Goal: Task Accomplishment & Management: Use online tool/utility

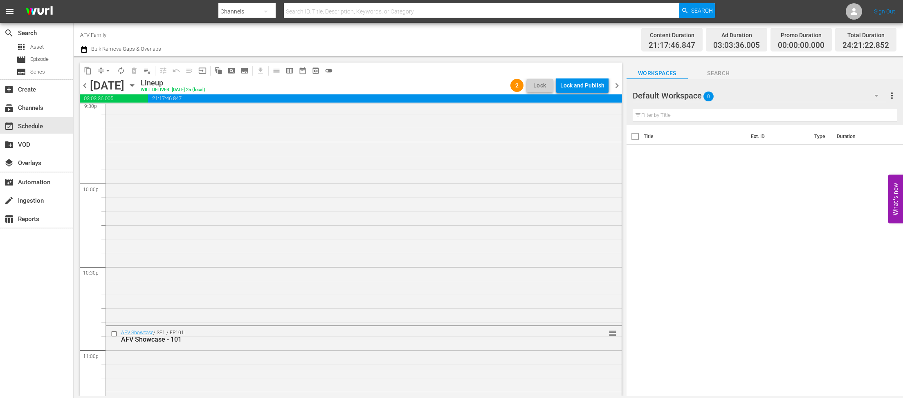
scroll to position [3769, 0]
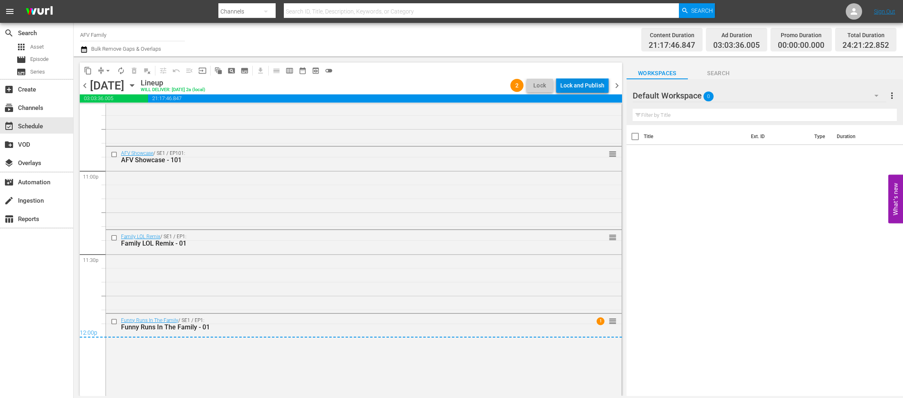
click at [568, 87] on div "Lock and Publish" at bounding box center [582, 85] width 44 height 15
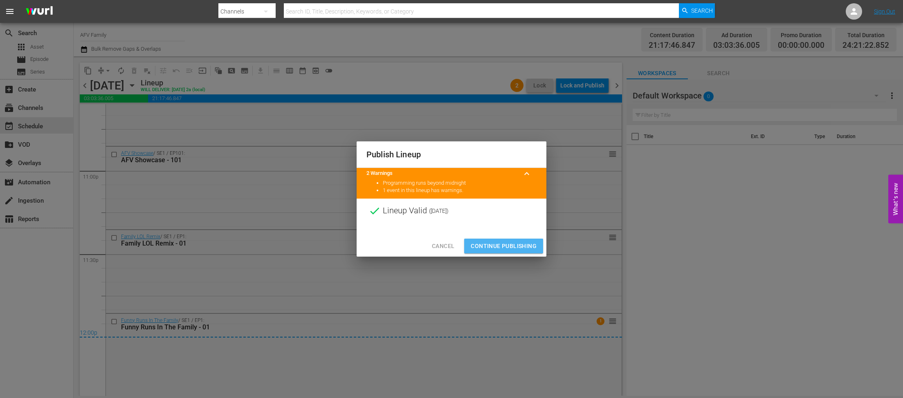
click at [497, 242] on span "Continue Publishing" at bounding box center [504, 246] width 66 height 10
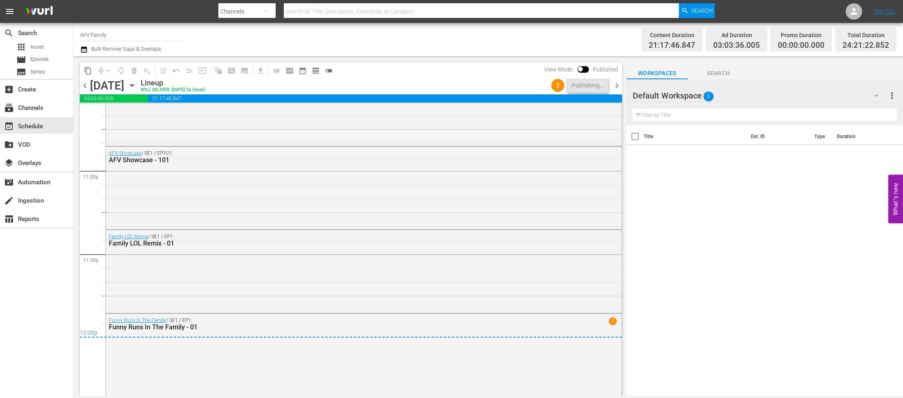
click at [137, 88] on icon "button" at bounding box center [132, 85] width 9 height 9
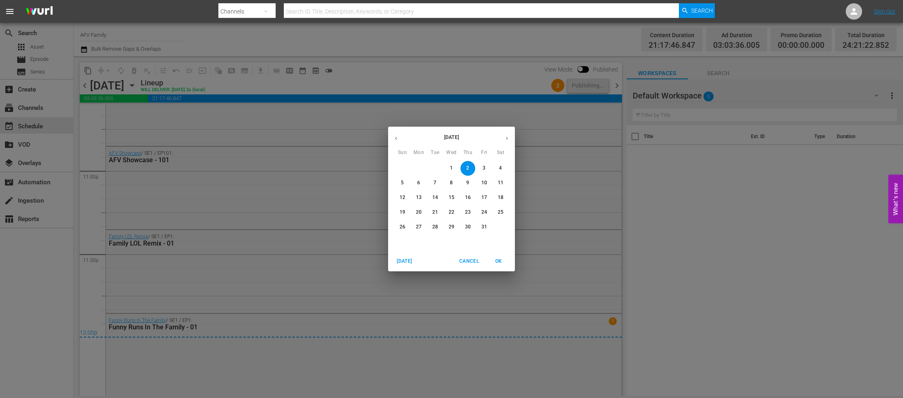
click at [477, 166] on span "3" at bounding box center [484, 168] width 15 height 7
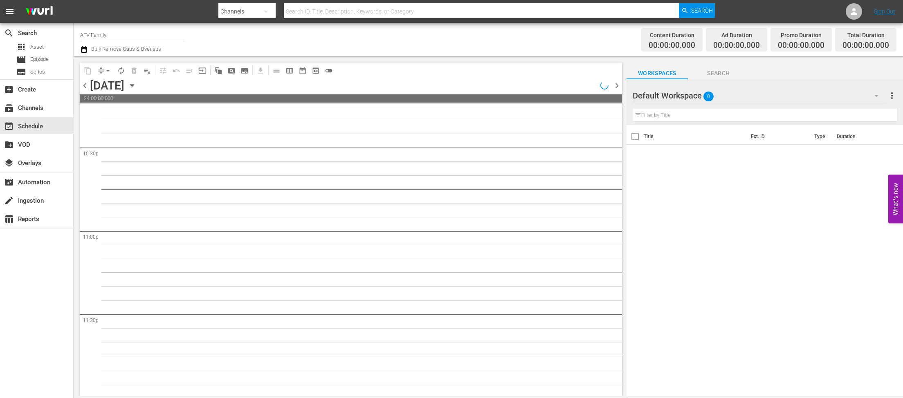
scroll to position [3695, 0]
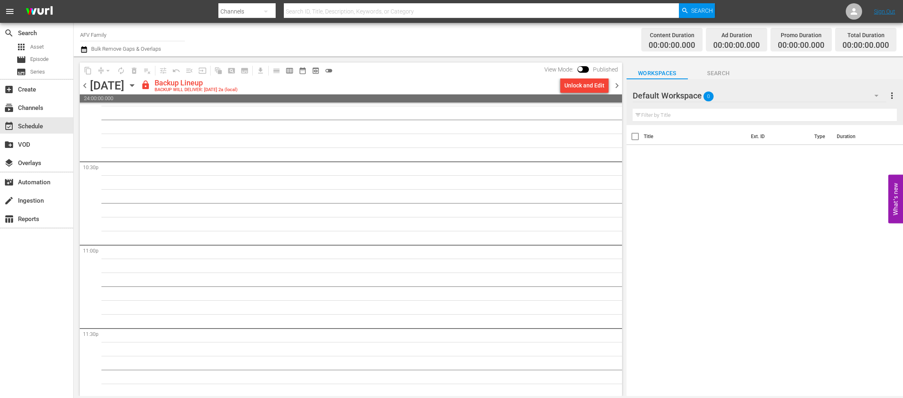
click at [595, 84] on div "Unlock and Edit" at bounding box center [584, 85] width 40 height 15
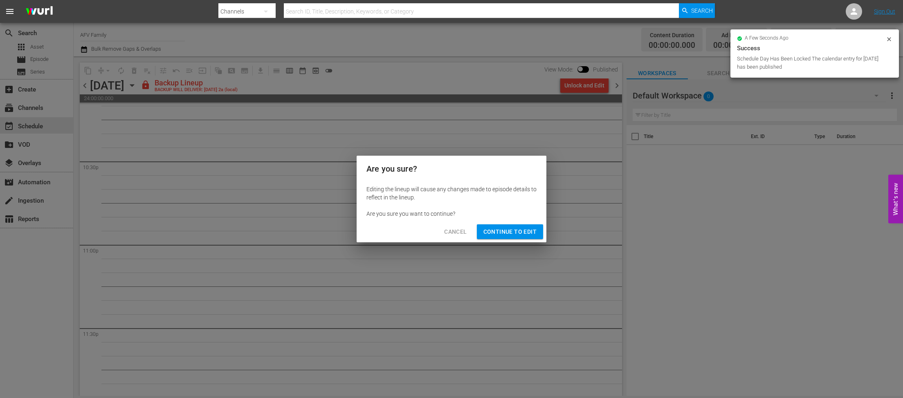
click at [514, 232] on span "Continue to Edit" at bounding box center [509, 232] width 53 height 10
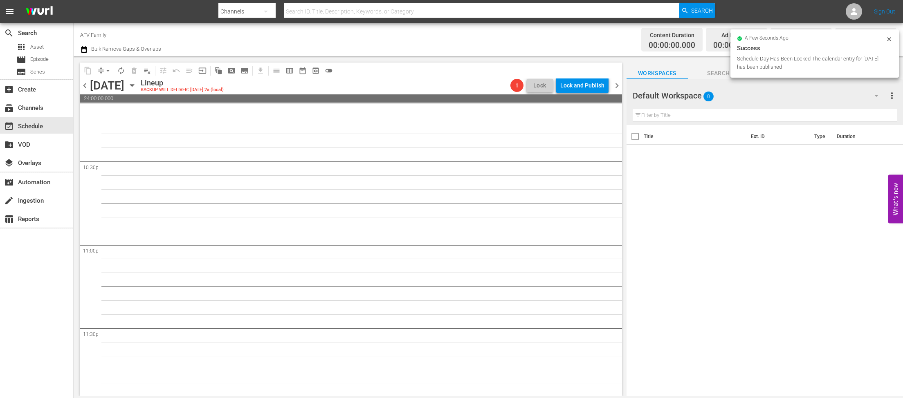
click at [134, 85] on icon "button" at bounding box center [132, 86] width 4 height 2
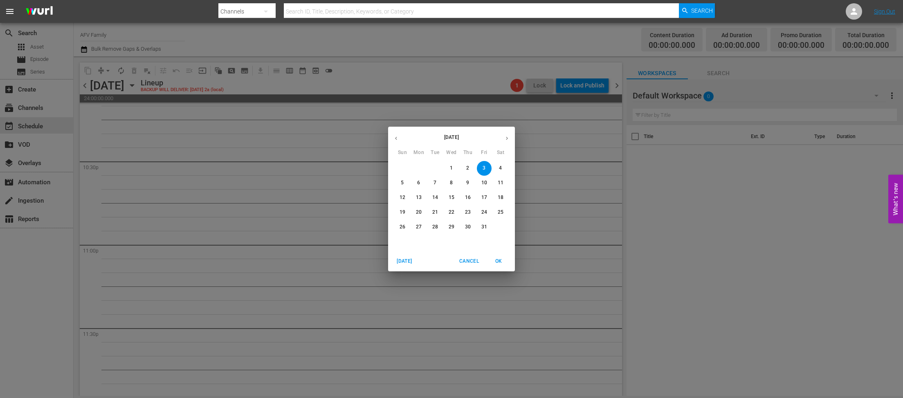
click at [398, 141] on icon "button" at bounding box center [396, 138] width 6 height 6
click at [470, 209] on button "25" at bounding box center [467, 212] width 15 height 15
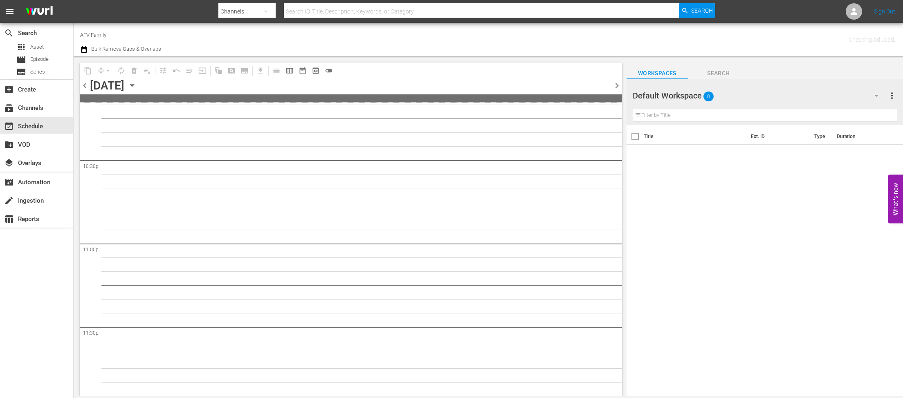
scroll to position [3709, 0]
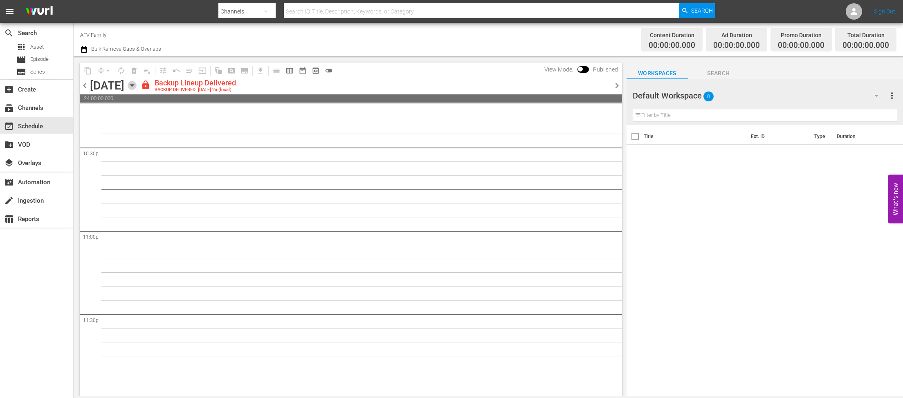
click at [137, 84] on icon "button" at bounding box center [132, 85] width 9 height 9
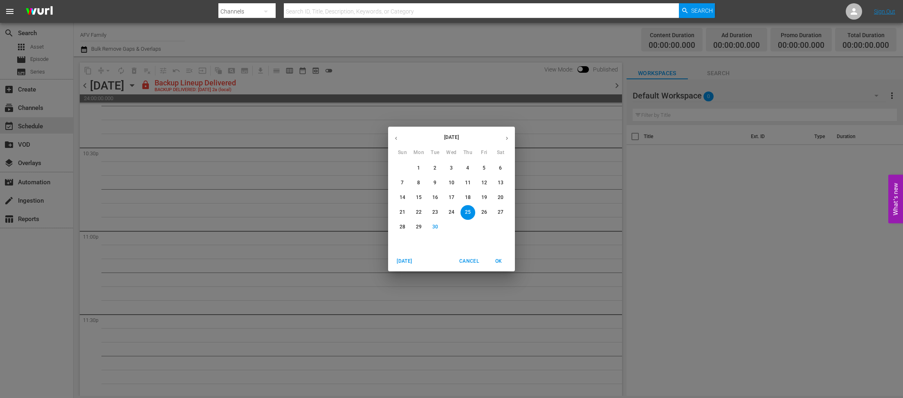
click at [449, 184] on p "10" at bounding box center [451, 182] width 6 height 7
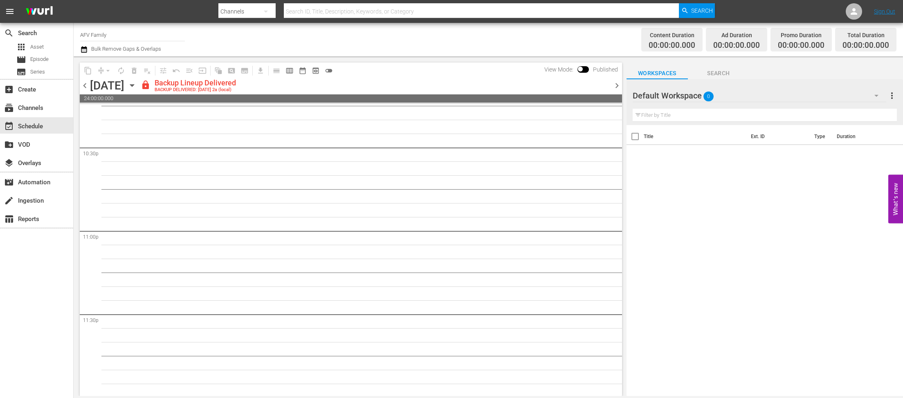
click at [134, 85] on icon "button" at bounding box center [132, 86] width 4 height 2
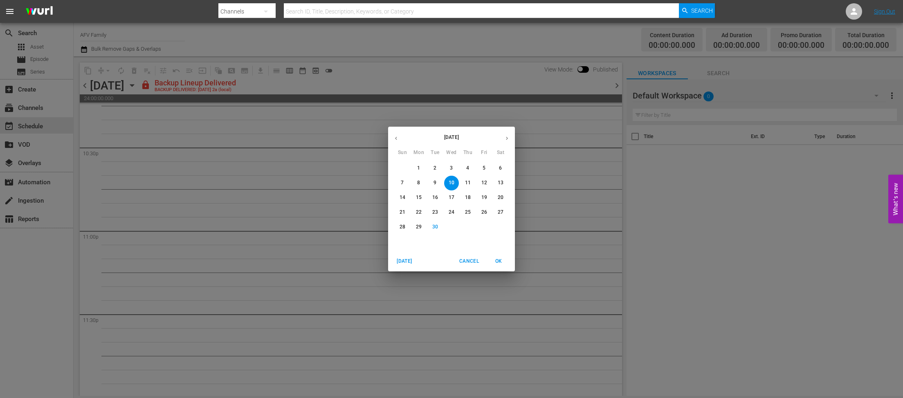
click at [467, 170] on p "4" at bounding box center [467, 168] width 3 height 7
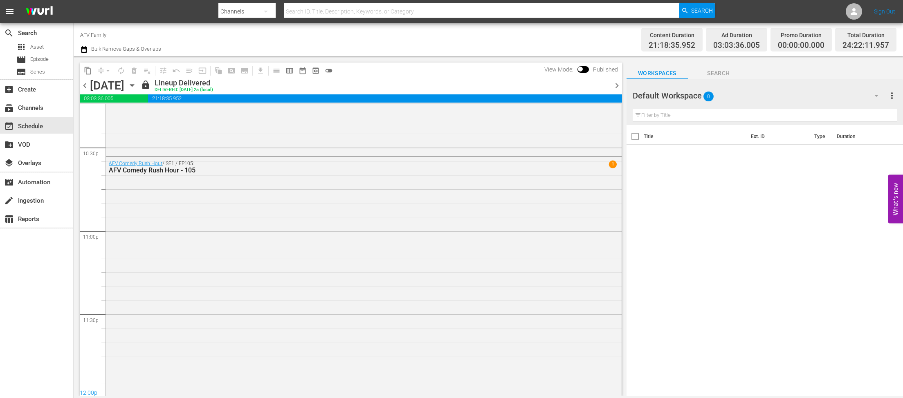
click at [137, 87] on icon "button" at bounding box center [132, 85] width 9 height 9
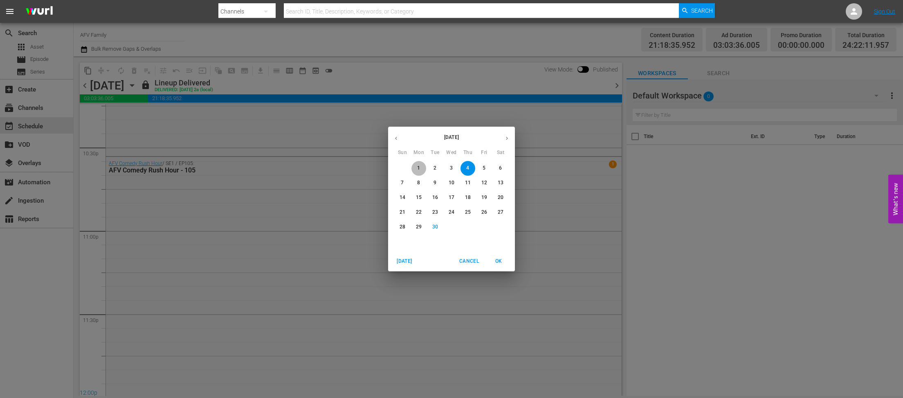
click at [416, 171] on span "1" at bounding box center [418, 168] width 15 height 7
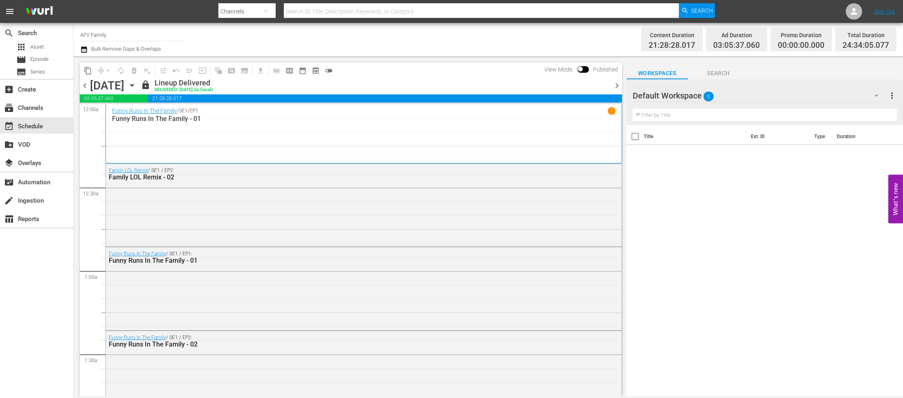
click at [86, 68] on span "content_copy" at bounding box center [88, 71] width 8 height 8
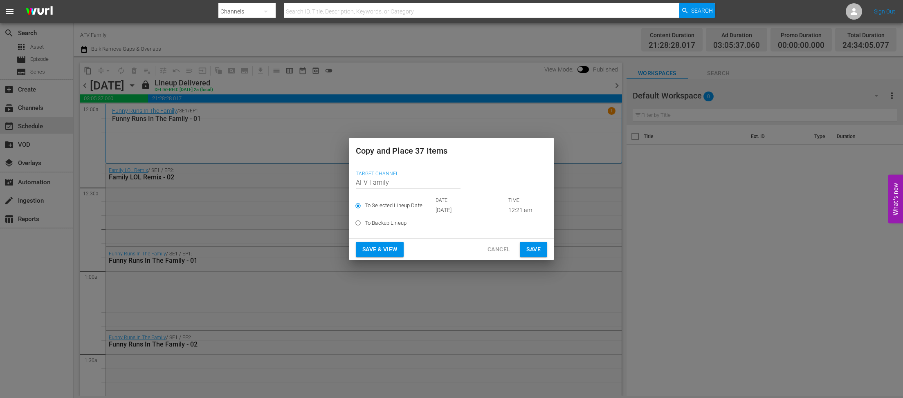
click at [439, 207] on input "[DATE]" at bounding box center [467, 210] width 65 height 12
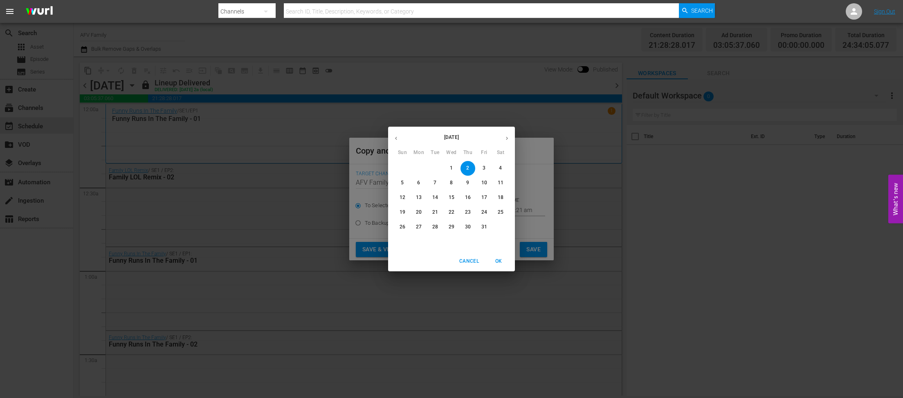
click at [482, 167] on span "3" at bounding box center [484, 168] width 15 height 7
type input "[DATE]"
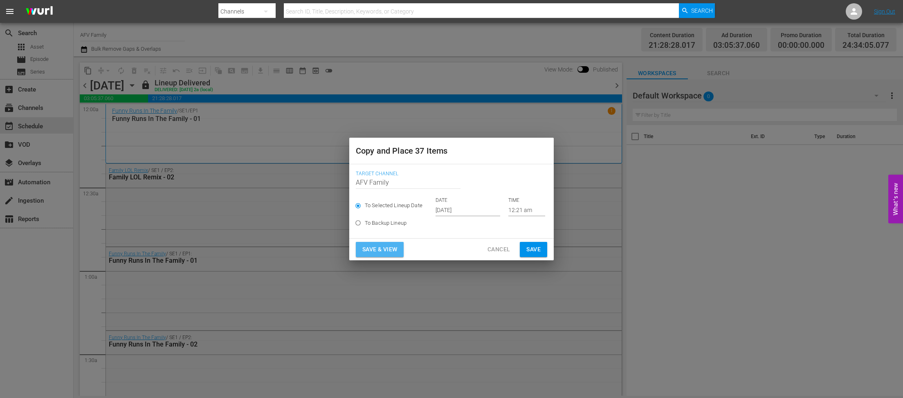
click at [399, 247] on button "Save & View" at bounding box center [380, 249] width 48 height 15
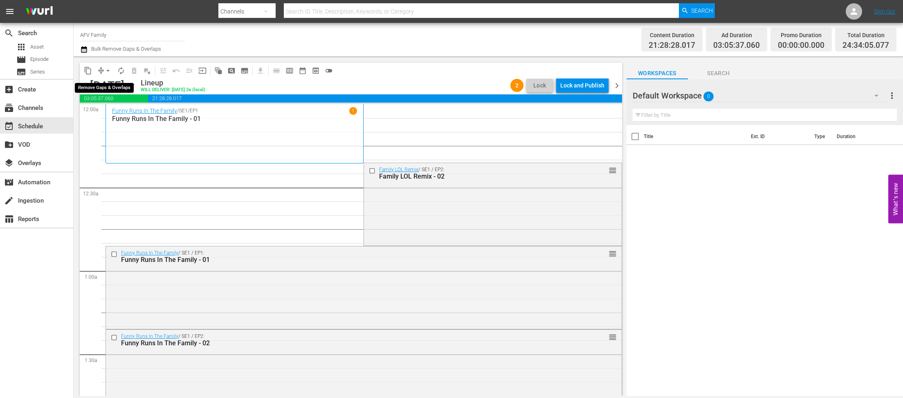
click at [106, 68] on span "arrow_drop_down" at bounding box center [108, 71] width 8 height 8
click at [106, 112] on li "Align to End of Previous Day" at bounding box center [108, 114] width 86 height 13
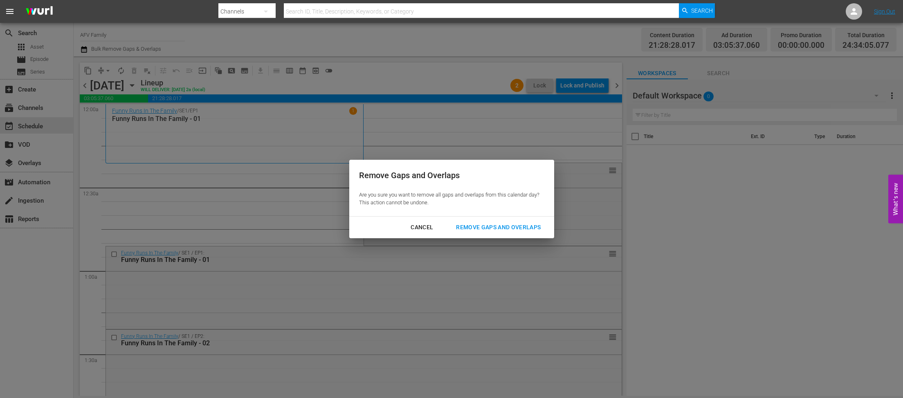
click at [501, 226] on div "Remove Gaps and Overlaps" at bounding box center [498, 227] width 98 height 10
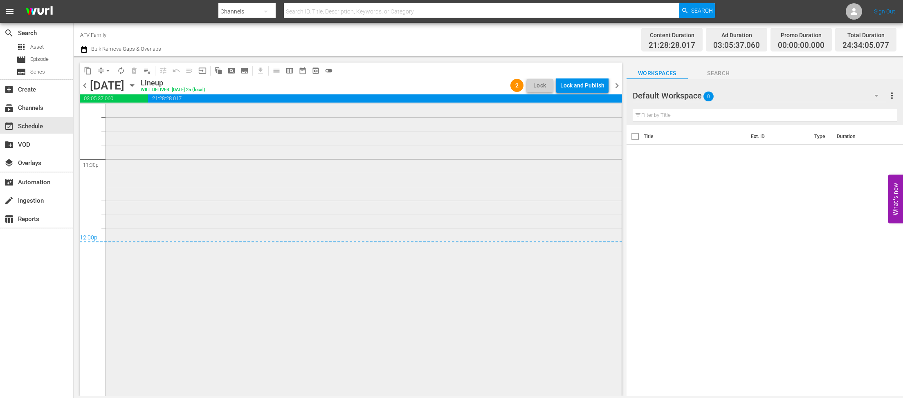
scroll to position [3865, 0]
click at [574, 81] on div "Lock and Publish" at bounding box center [582, 85] width 44 height 15
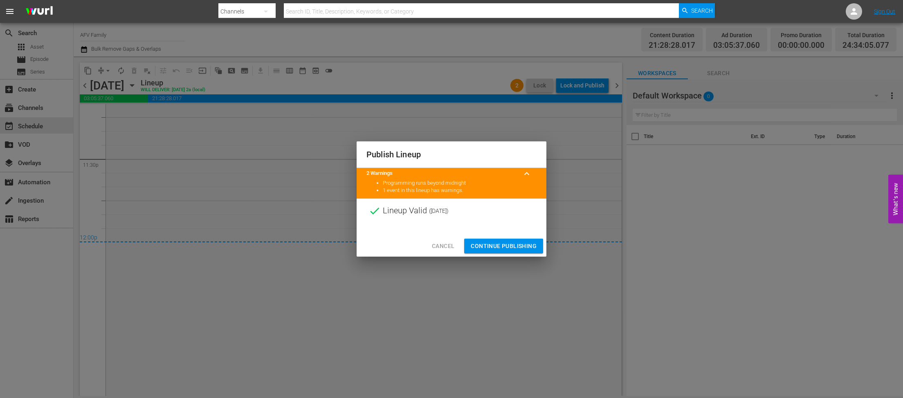
click at [518, 244] on span "Continue Publishing" at bounding box center [504, 246] width 66 height 10
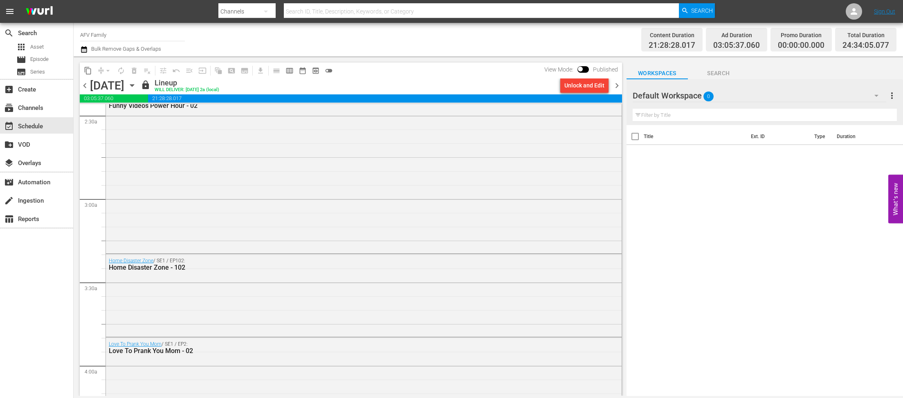
scroll to position [0, 0]
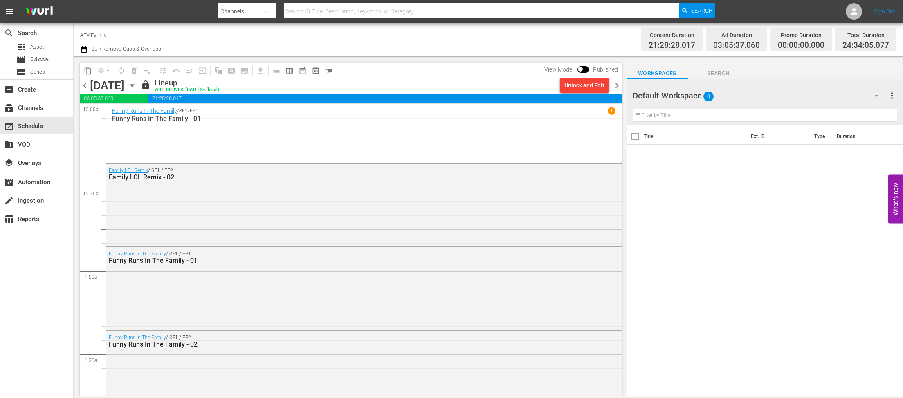
click at [137, 87] on icon "button" at bounding box center [132, 85] width 9 height 9
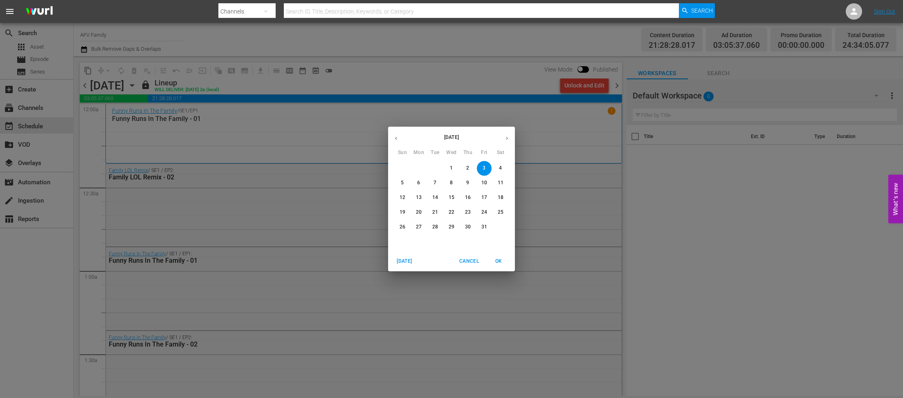
click at [500, 167] on p "4" at bounding box center [500, 168] width 3 height 7
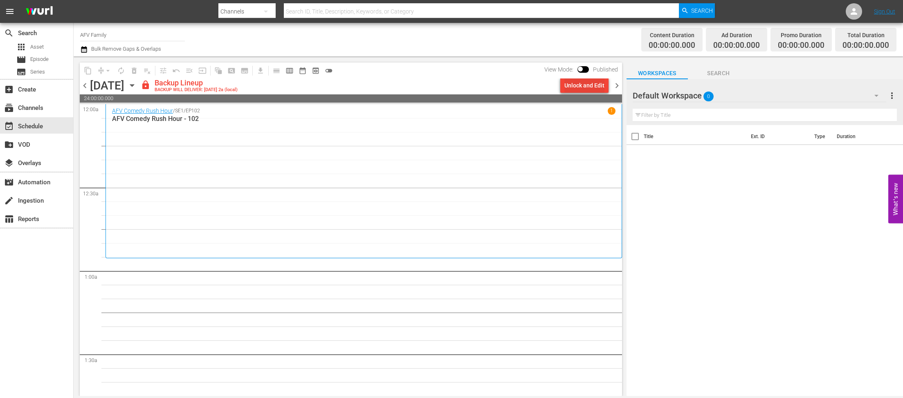
click at [574, 88] on div "Unlock and Edit" at bounding box center [584, 85] width 40 height 15
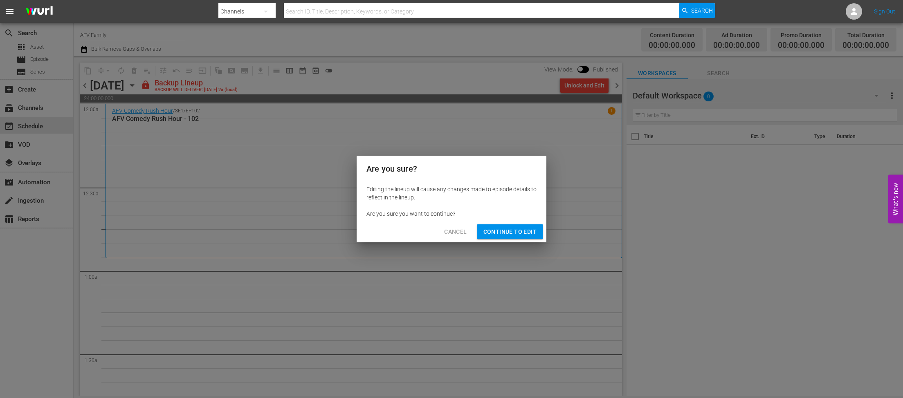
click at [502, 226] on button "Continue to Edit" at bounding box center [510, 231] width 66 height 15
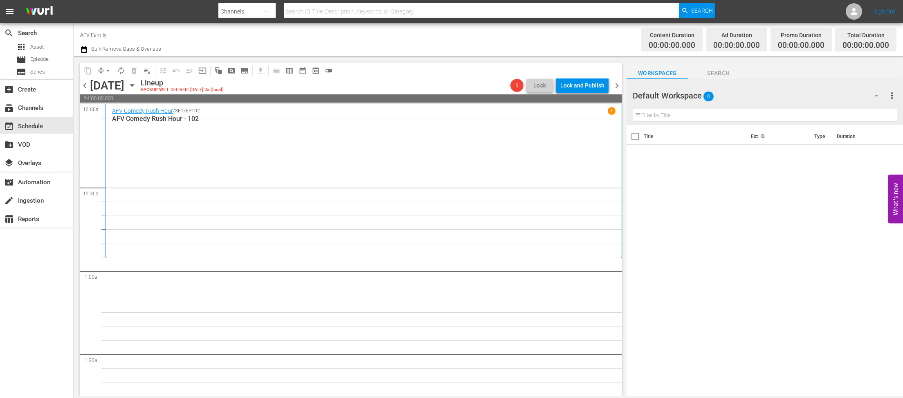
click at [137, 88] on icon "button" at bounding box center [132, 85] width 9 height 9
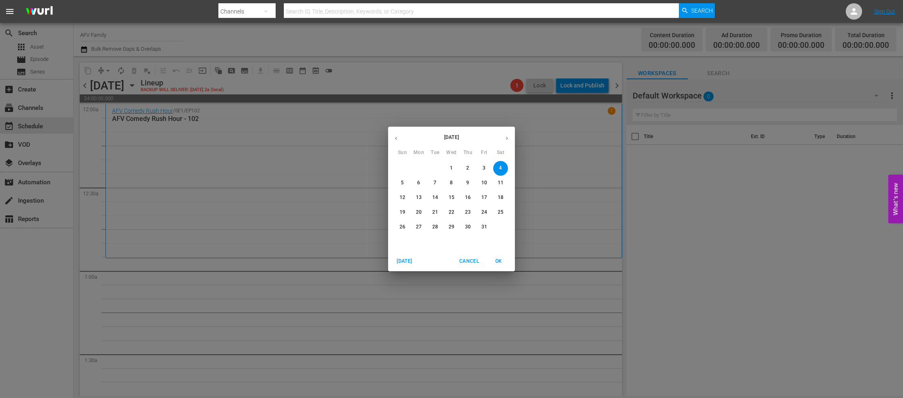
click at [391, 137] on button "button" at bounding box center [396, 138] width 16 height 16
click at [481, 168] on span "5" at bounding box center [484, 168] width 15 height 7
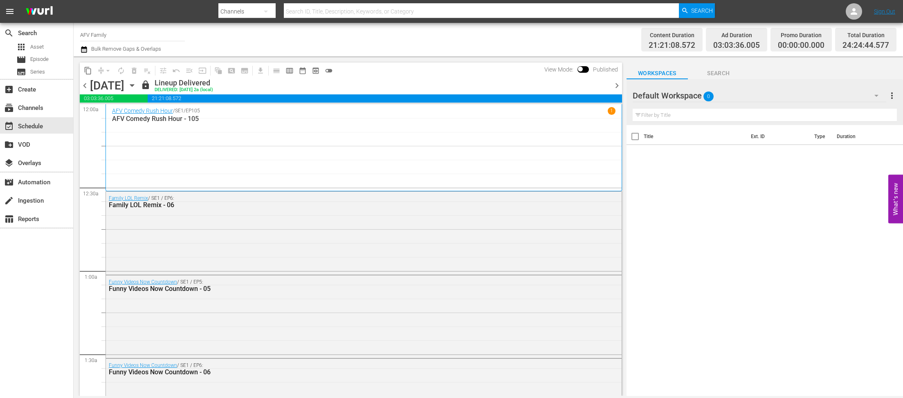
click at [137, 90] on icon "button" at bounding box center [132, 85] width 9 height 9
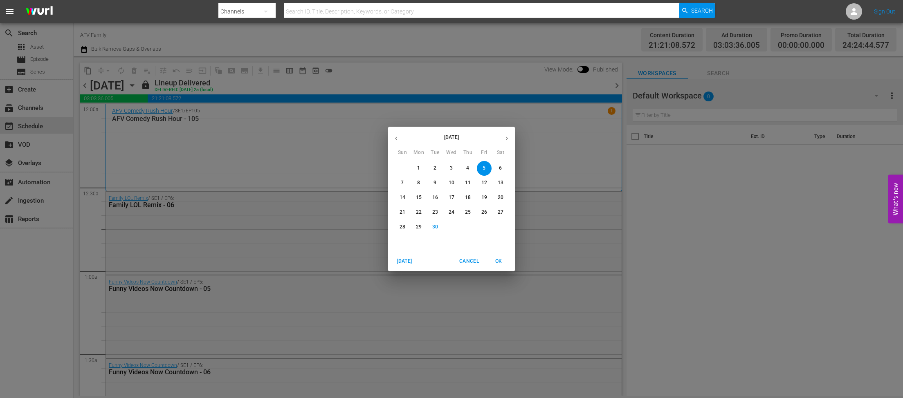
click at [419, 169] on p "1" at bounding box center [418, 168] width 3 height 7
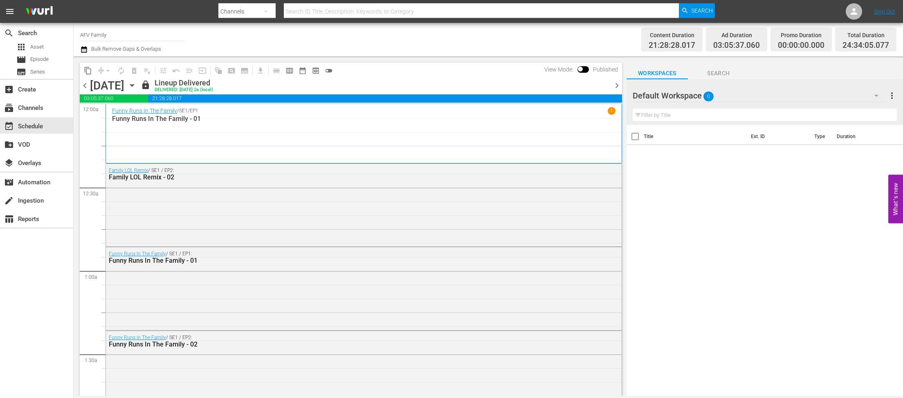
scroll to position [169, 0]
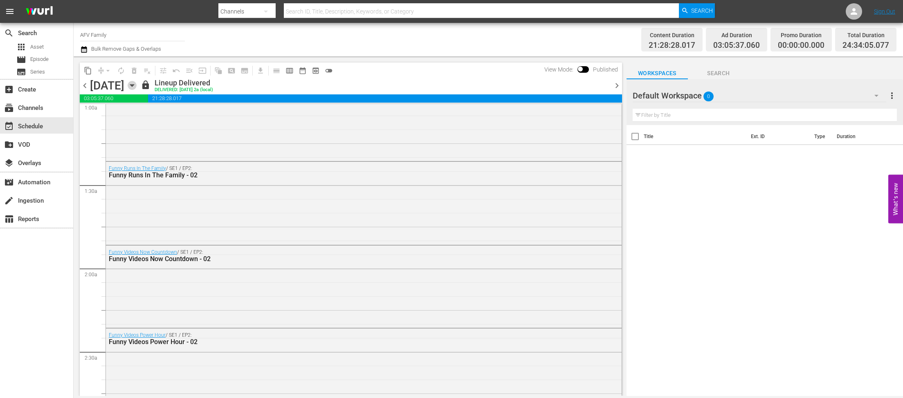
click at [137, 85] on icon "button" at bounding box center [132, 85] width 9 height 9
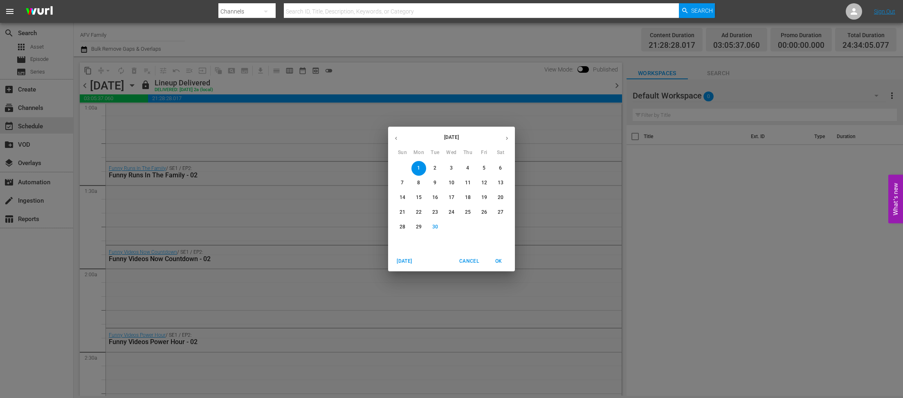
click at [437, 168] on span "2" at bounding box center [435, 168] width 15 height 7
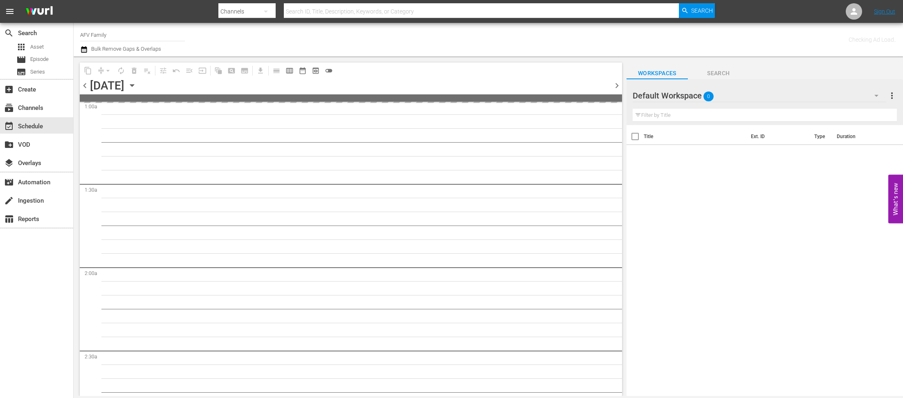
scroll to position [197, 0]
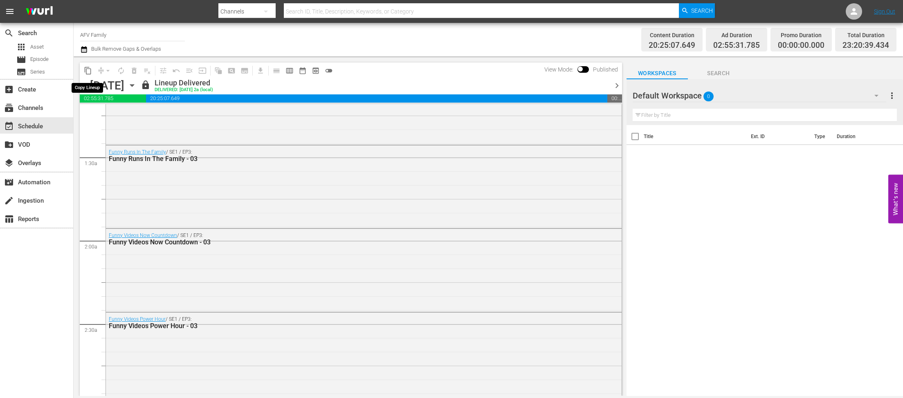
click at [83, 68] on button "content_copy" at bounding box center [87, 70] width 13 height 13
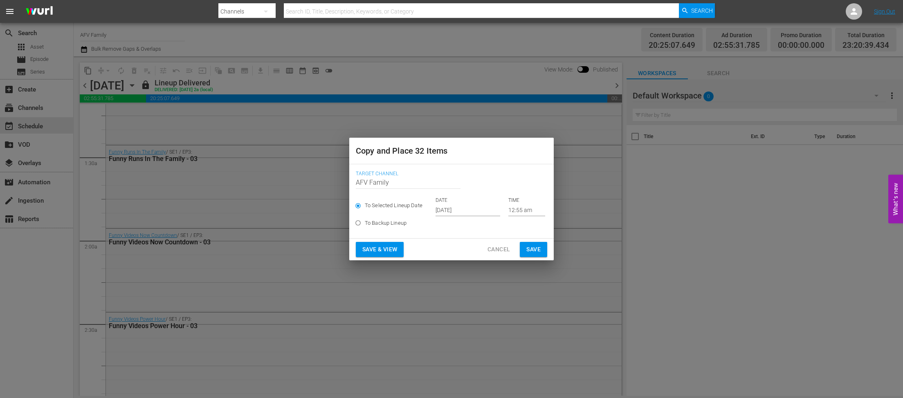
click at [469, 207] on input "[DATE]" at bounding box center [467, 210] width 65 height 12
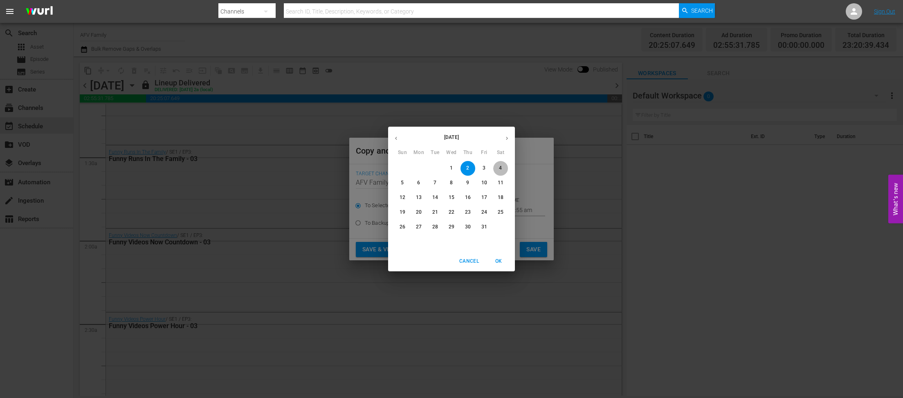
click at [499, 168] on p "4" at bounding box center [500, 168] width 3 height 7
type input "[DATE]"
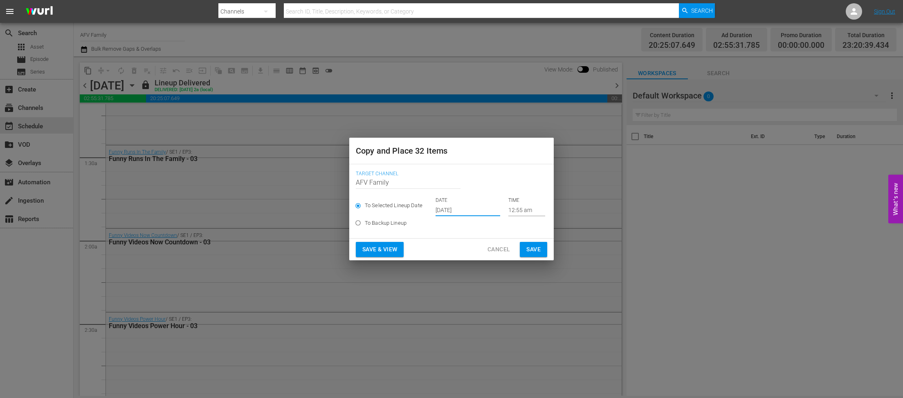
click at [394, 250] on span "Save & View" at bounding box center [379, 249] width 35 height 10
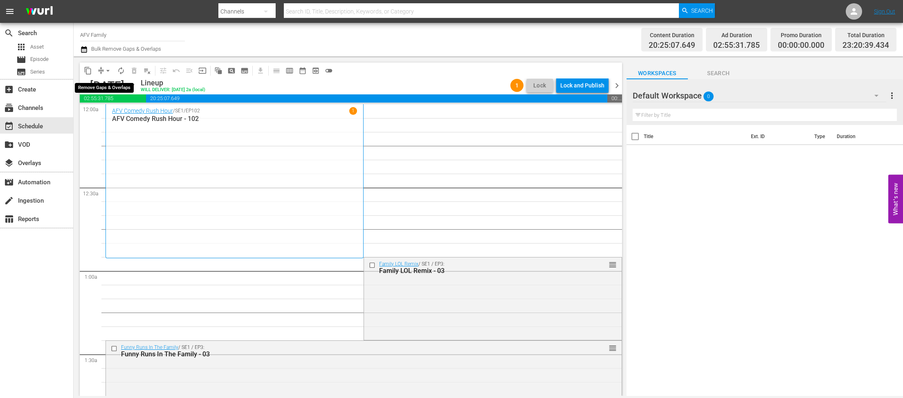
click at [101, 68] on span "compress" at bounding box center [101, 71] width 8 height 8
click at [105, 71] on span "arrow_drop_down" at bounding box center [108, 71] width 8 height 8
click at [106, 110] on li "Align to End of Previous Day" at bounding box center [108, 114] width 86 height 13
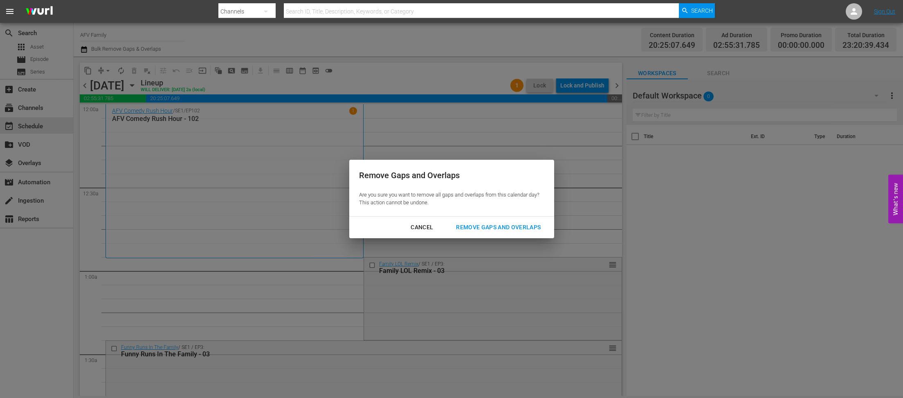
click at [524, 222] on button "Remove Gaps and Overlaps" at bounding box center [498, 227] width 104 height 15
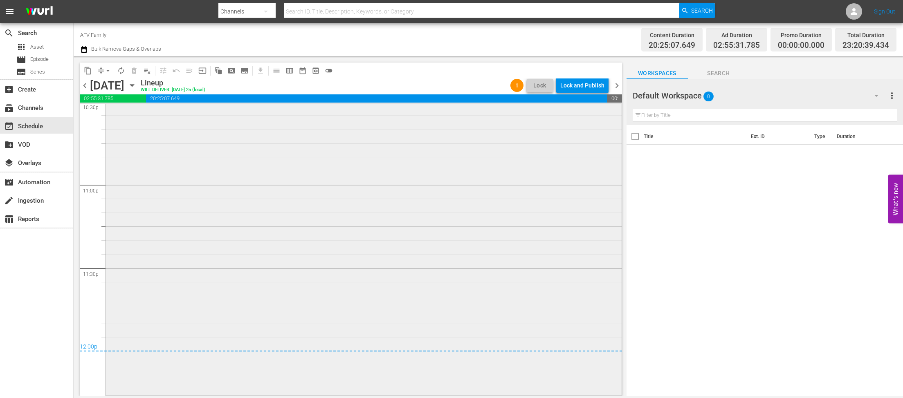
scroll to position [3544, 0]
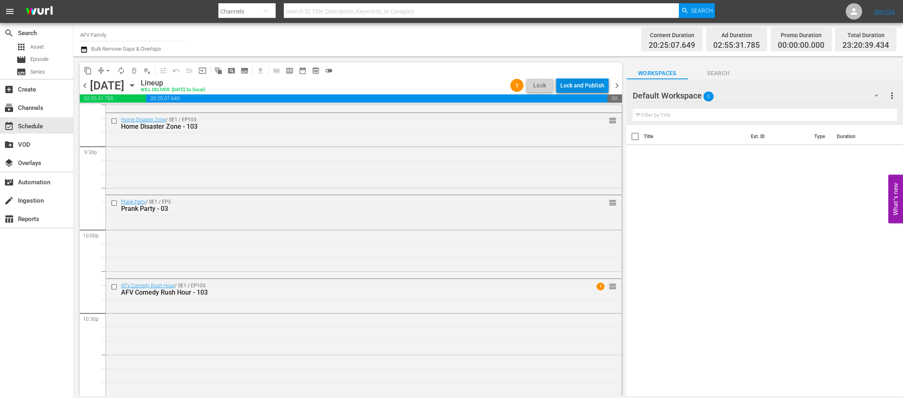
click at [586, 86] on div "Lock and Publish" at bounding box center [582, 85] width 44 height 15
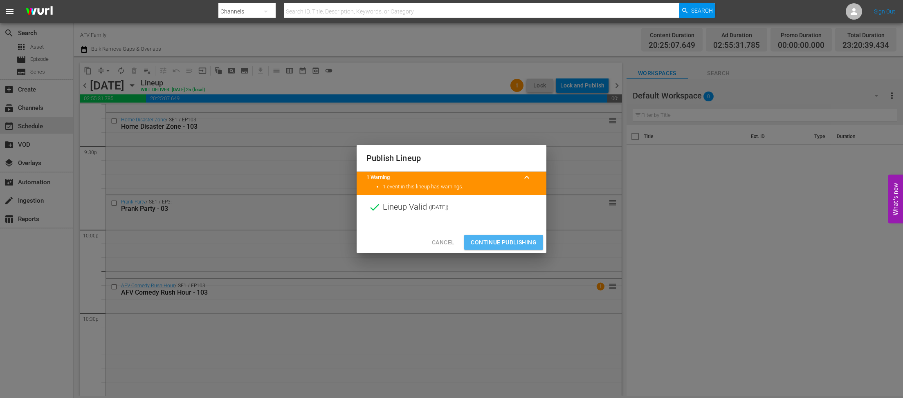
click at [494, 235] on button "Continue Publishing" at bounding box center [503, 242] width 79 height 15
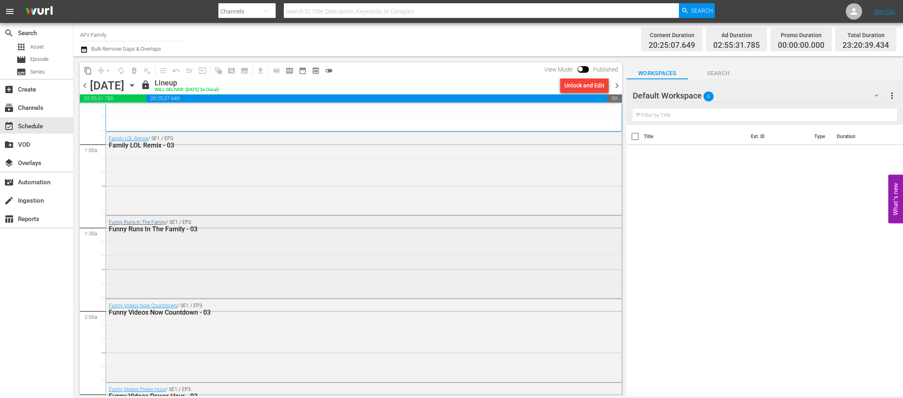
scroll to position [211, 0]
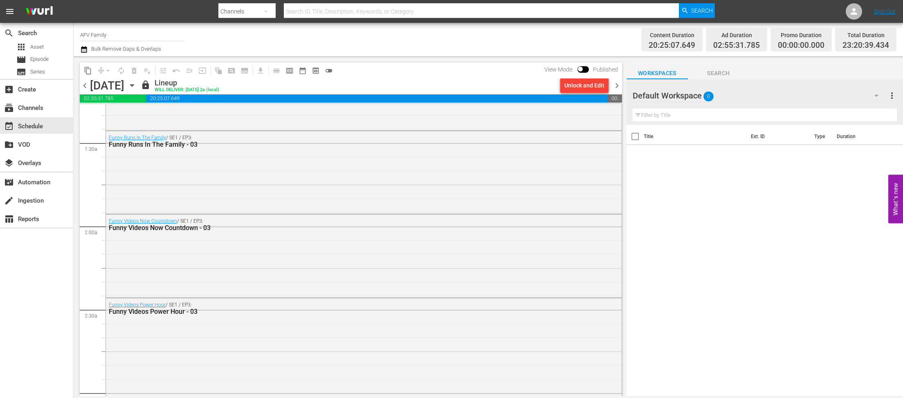
click at [137, 84] on icon "button" at bounding box center [132, 85] width 9 height 9
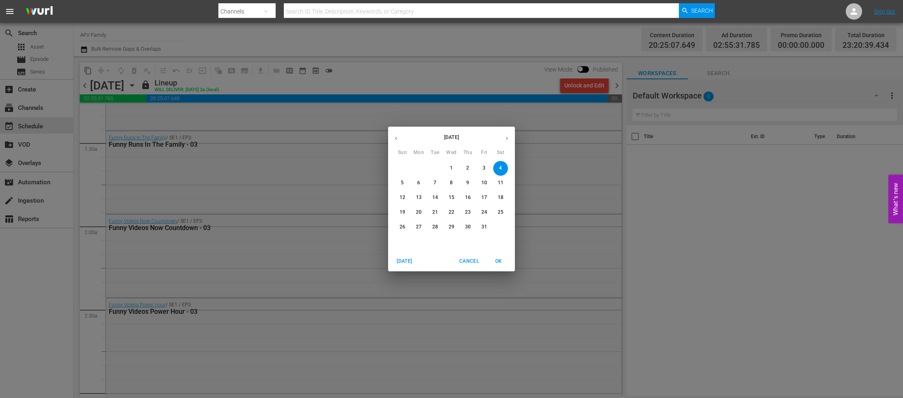
click at [401, 184] on p "5" at bounding box center [402, 182] width 3 height 7
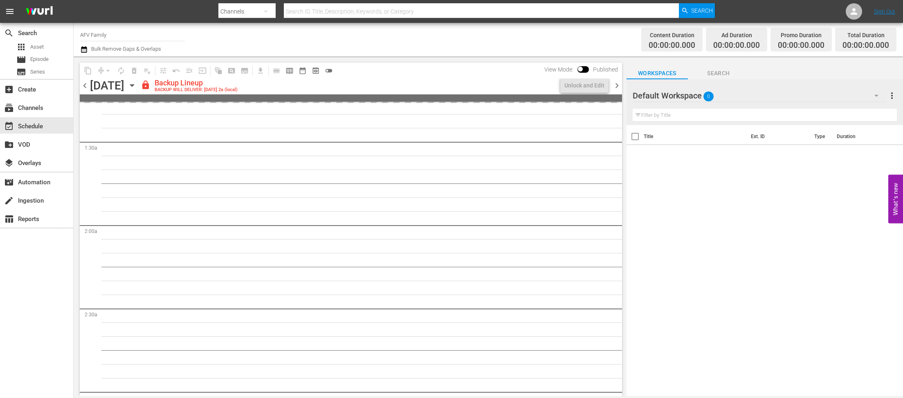
scroll to position [197, 0]
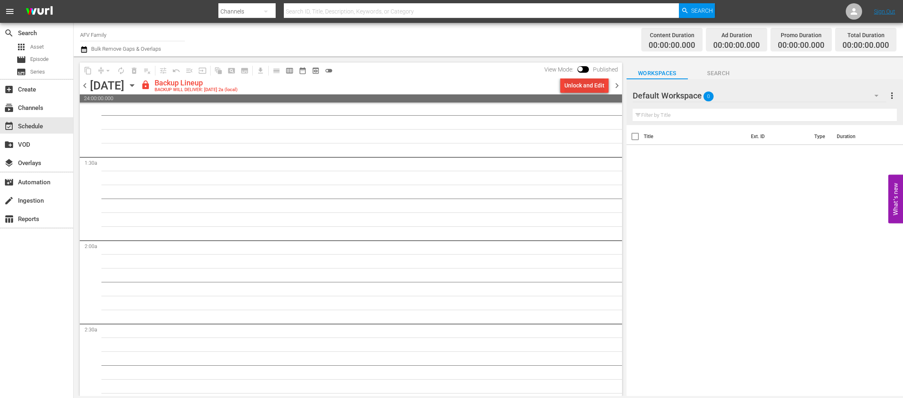
click at [586, 87] on div "Unlock and Edit" at bounding box center [584, 85] width 40 height 15
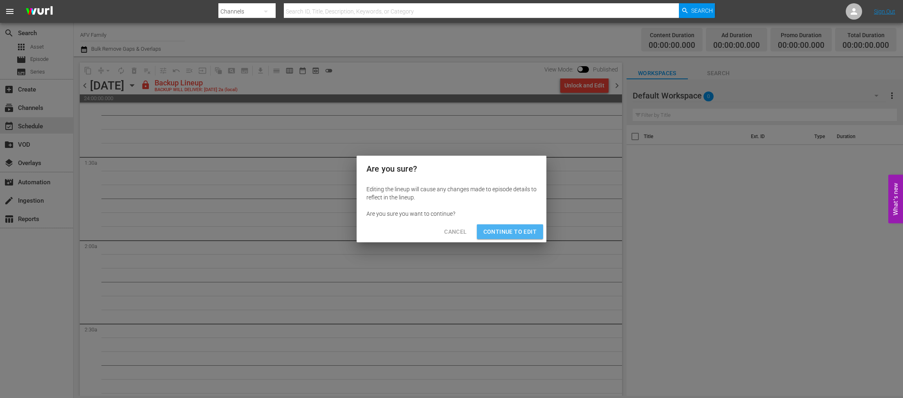
click at [529, 226] on button "Continue to Edit" at bounding box center [510, 231] width 66 height 15
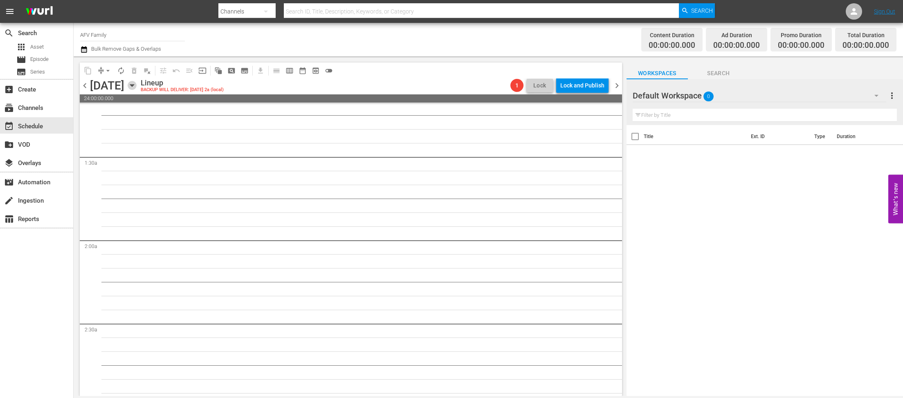
click at [137, 90] on icon "button" at bounding box center [132, 85] width 9 height 9
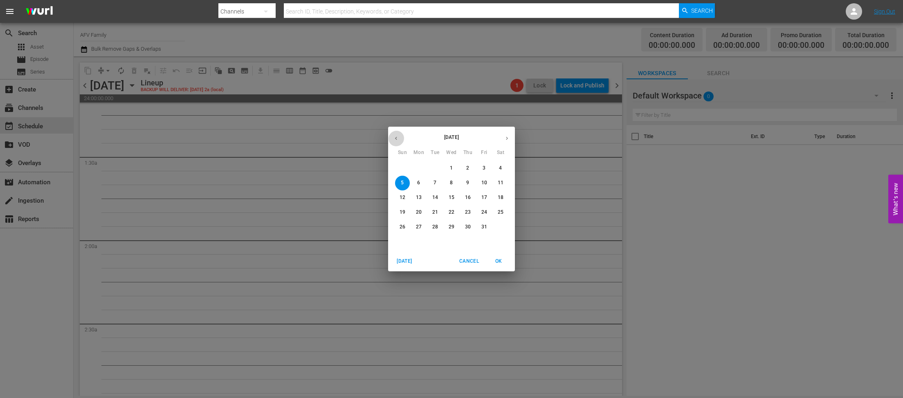
click at [397, 136] on icon "button" at bounding box center [396, 138] width 6 height 6
click at [454, 164] on button "3" at bounding box center [451, 168] width 15 height 15
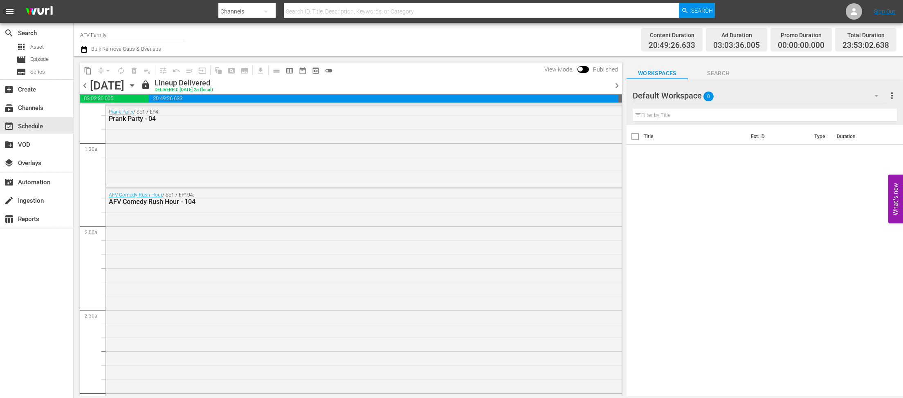
scroll to position [184, 0]
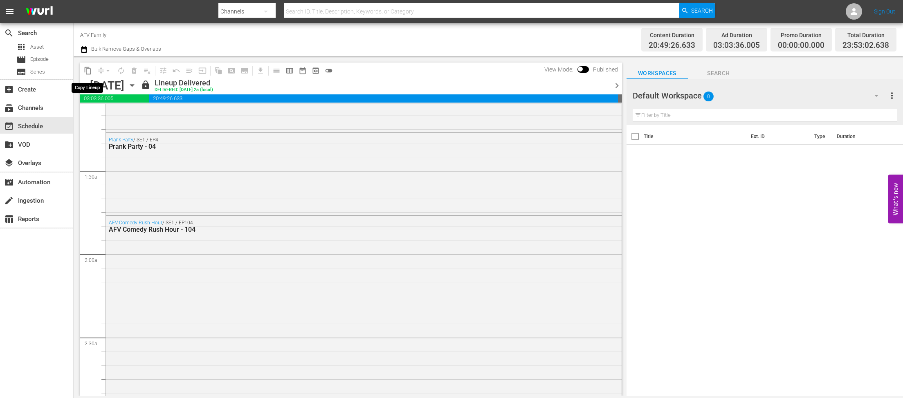
click at [93, 71] on button "content_copy" at bounding box center [87, 70] width 13 height 13
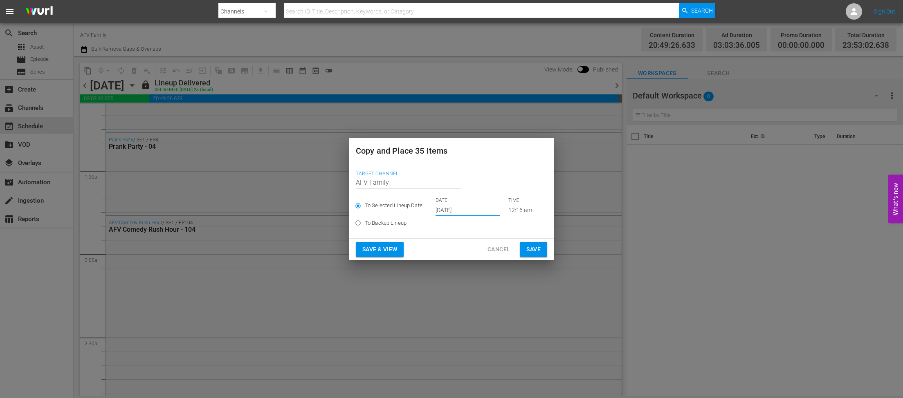
click at [459, 211] on input "[DATE]" at bounding box center [467, 210] width 65 height 12
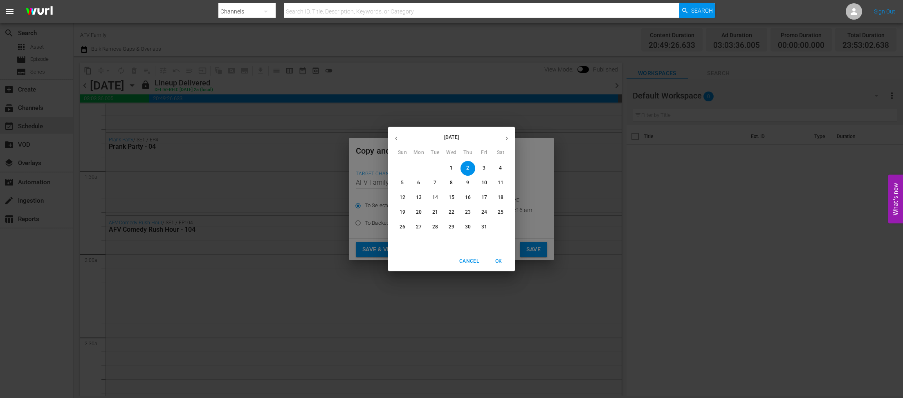
click at [403, 184] on p "5" at bounding box center [402, 182] width 3 height 7
type input "[DATE]"
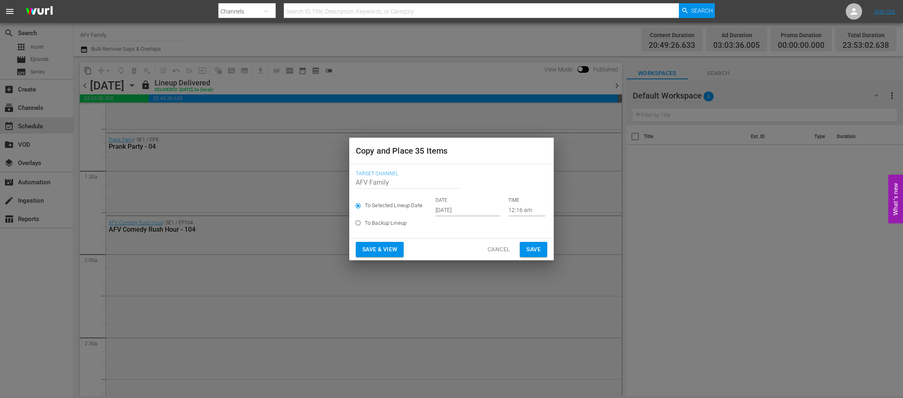
click at [395, 244] on button "Save & View" at bounding box center [380, 249] width 48 height 15
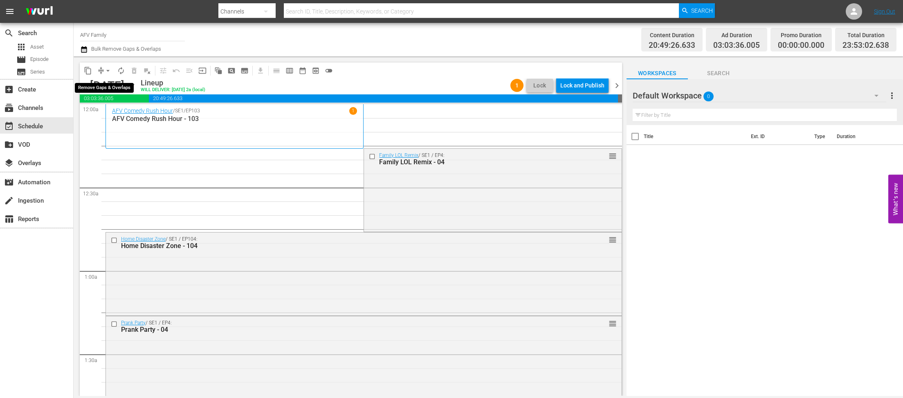
click at [106, 69] on span "arrow_drop_down" at bounding box center [108, 71] width 8 height 8
click at [109, 113] on li "Align to End of Previous Day" at bounding box center [108, 114] width 86 height 13
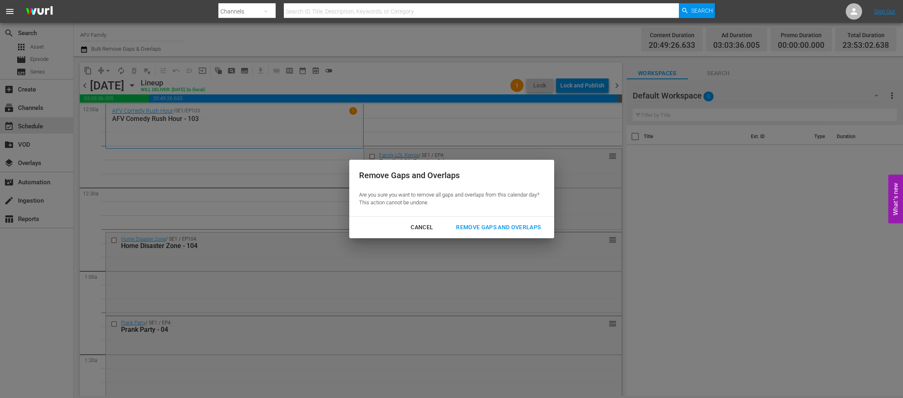
click at [477, 223] on button "Remove Gaps and Overlaps" at bounding box center [498, 227] width 104 height 15
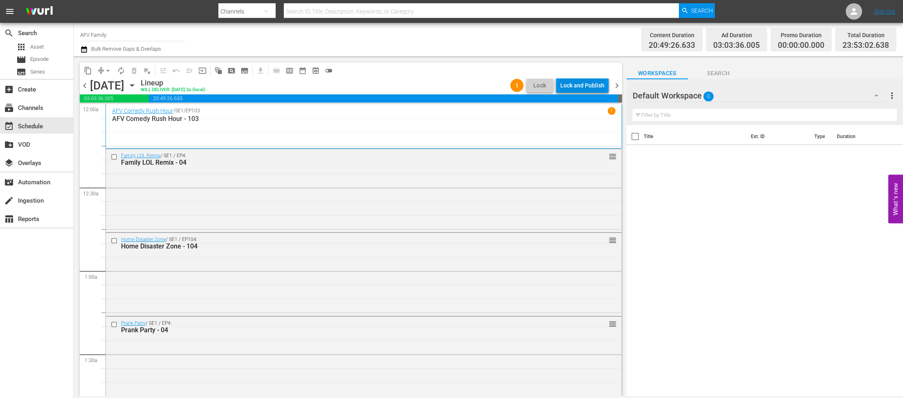
click at [596, 85] on div "Lock and Publish" at bounding box center [582, 85] width 44 height 15
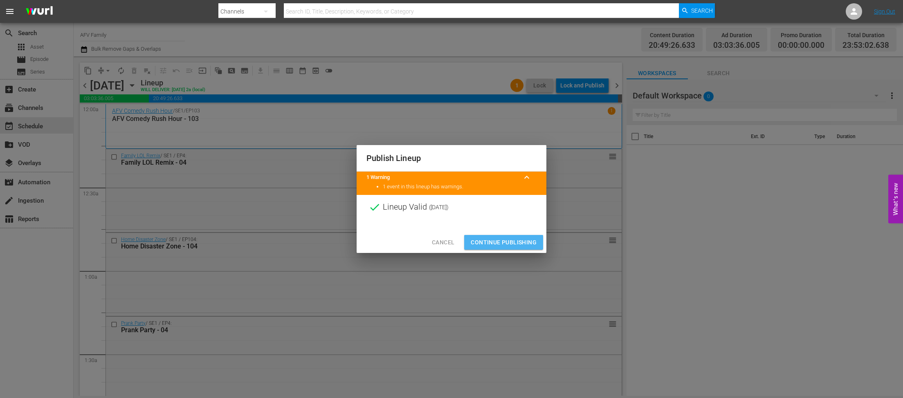
click at [505, 239] on span "Continue Publishing" at bounding box center [504, 243] width 66 height 10
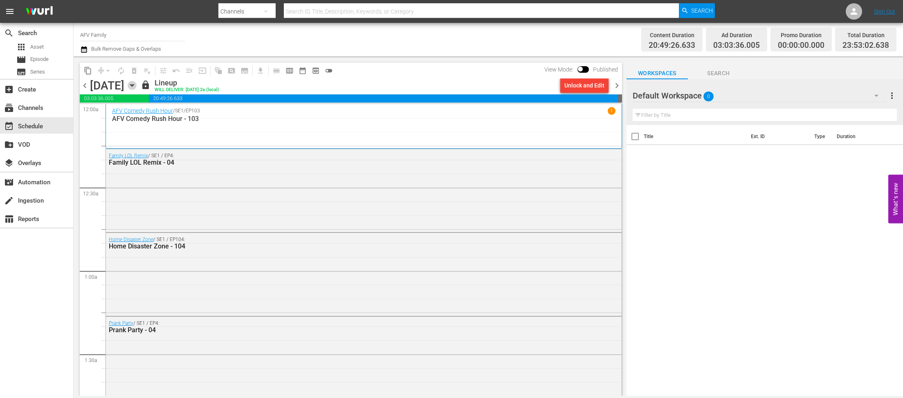
click at [137, 85] on icon "button" at bounding box center [132, 85] width 9 height 9
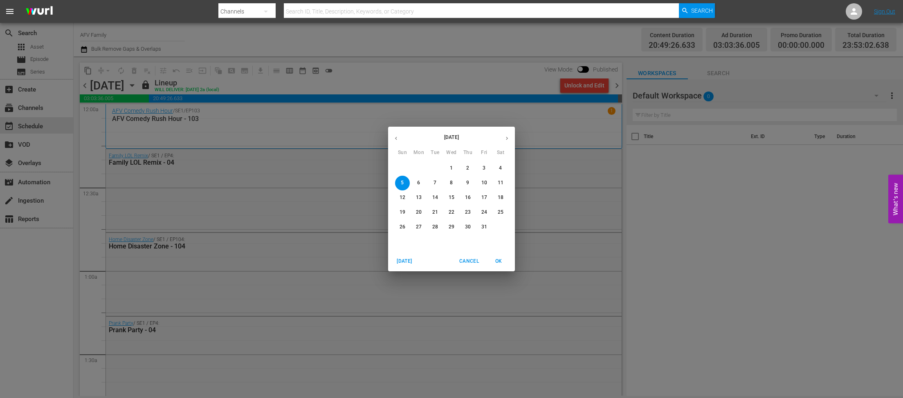
click at [422, 184] on span "6" at bounding box center [418, 182] width 15 height 7
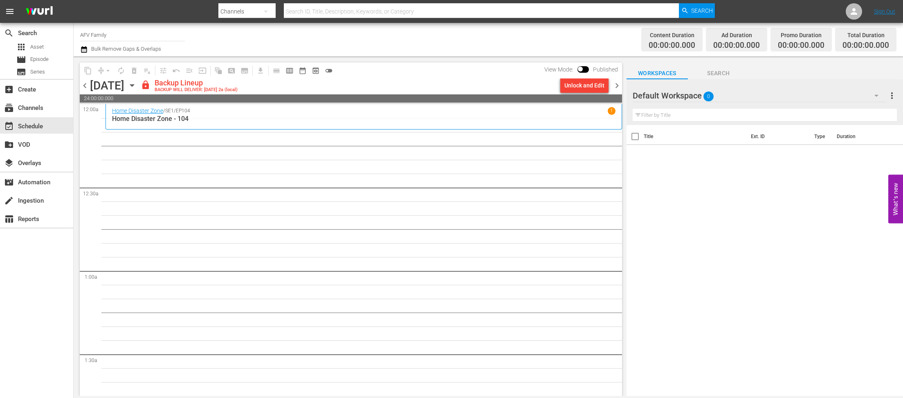
click at [591, 92] on div "Unlock and Edit" at bounding box center [584, 85] width 40 height 15
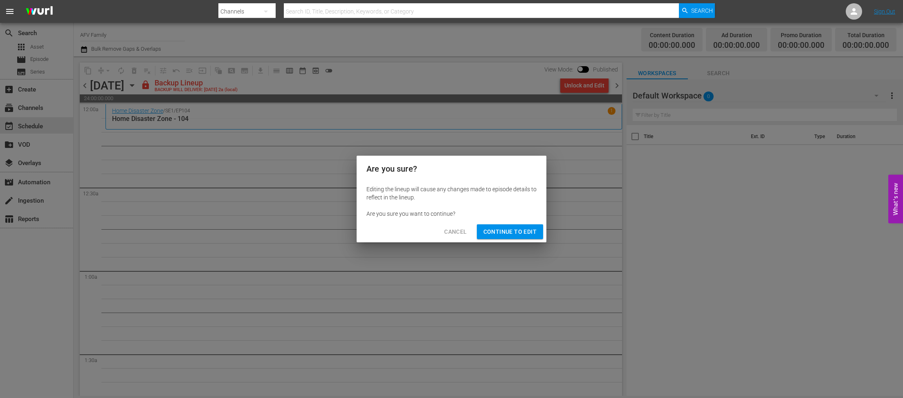
click at [518, 229] on span "Continue to Edit" at bounding box center [509, 232] width 53 height 10
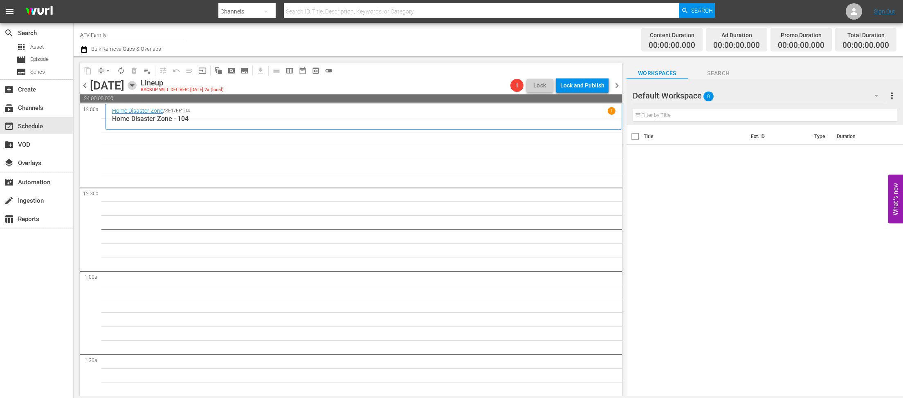
click at [134, 85] on icon "button" at bounding box center [132, 86] width 4 height 2
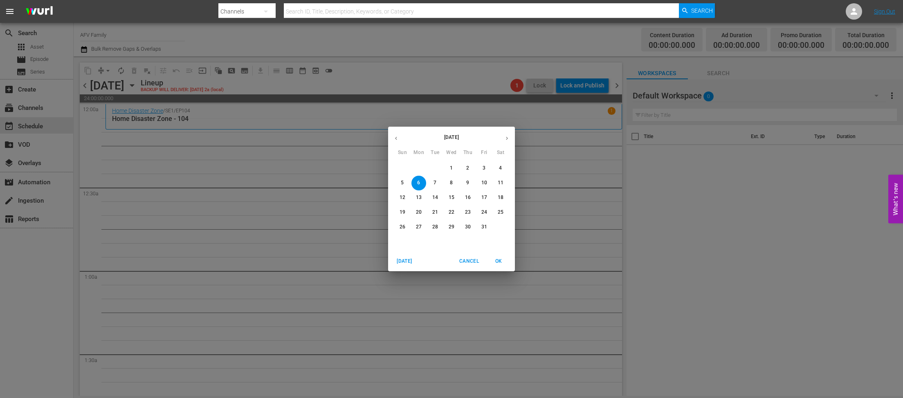
click at [395, 138] on icon "button" at bounding box center [396, 138] width 6 height 6
click at [486, 171] on span "5" at bounding box center [484, 168] width 15 height 7
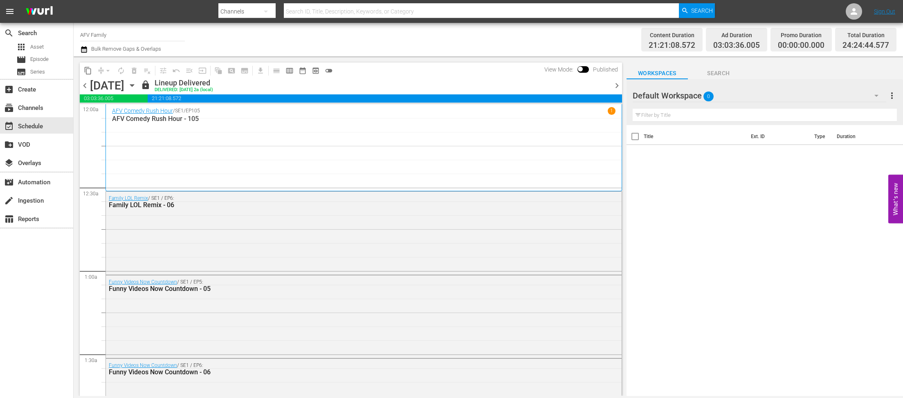
click at [137, 87] on icon "button" at bounding box center [132, 85] width 9 height 9
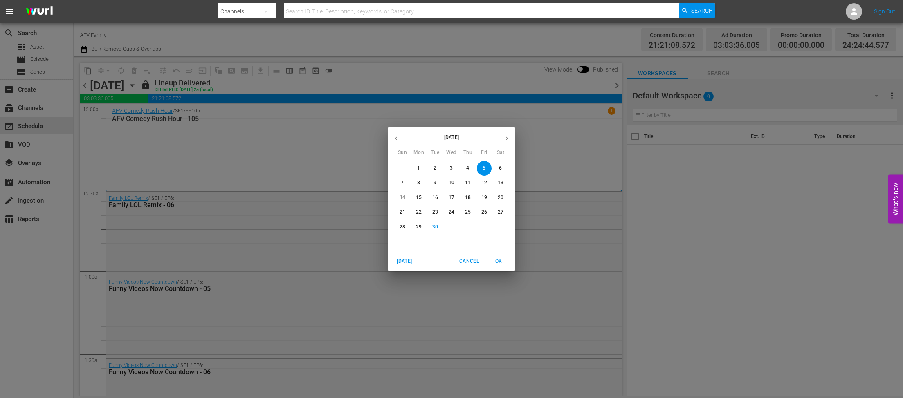
click at [469, 166] on p "4" at bounding box center [467, 168] width 3 height 7
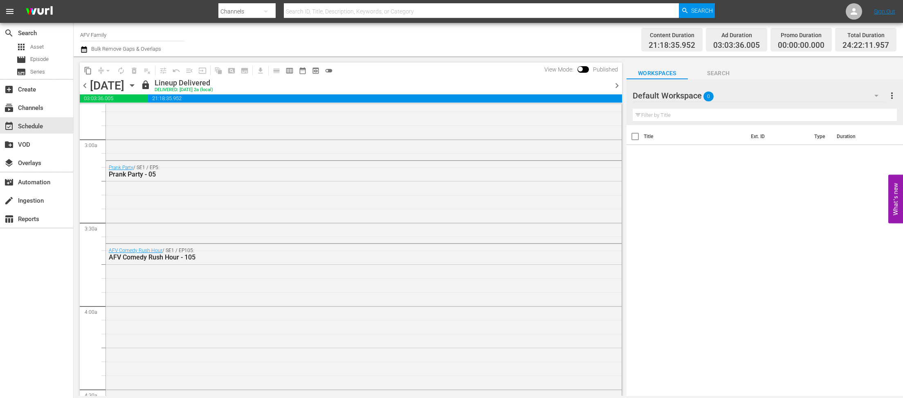
scroll to position [677, 0]
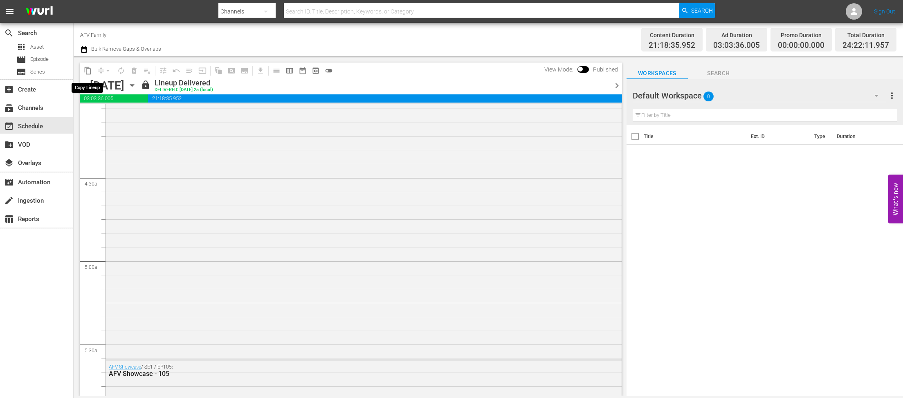
click at [86, 70] on span "content_copy" at bounding box center [88, 71] width 8 height 8
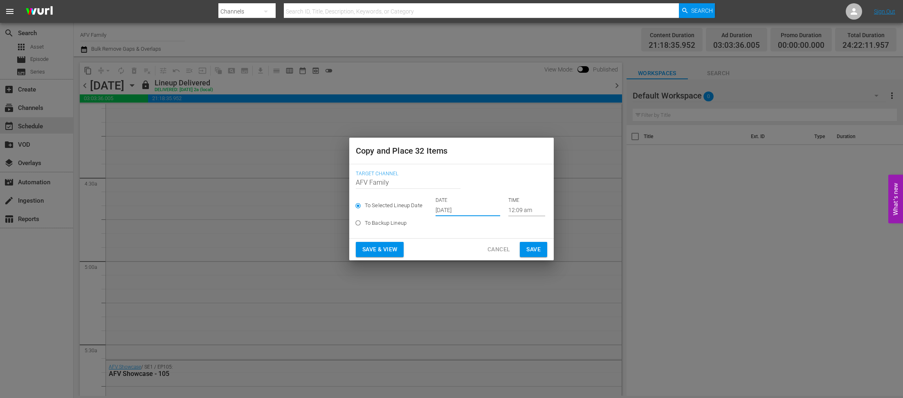
click at [471, 210] on input "[DATE]" at bounding box center [467, 210] width 65 height 12
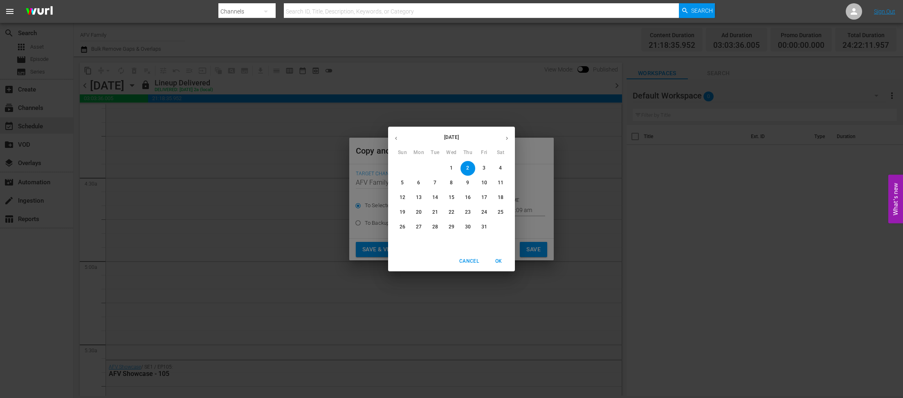
click at [422, 185] on span "6" at bounding box center [418, 182] width 15 height 7
type input "[DATE]"
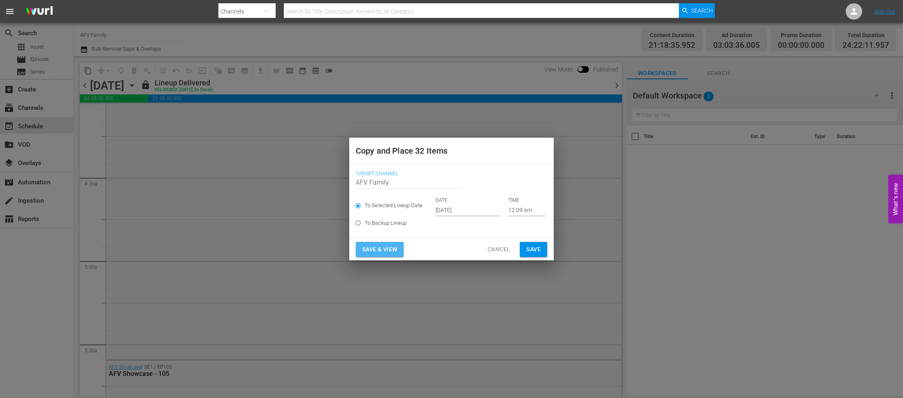
click at [399, 250] on button "Save & View" at bounding box center [380, 249] width 48 height 15
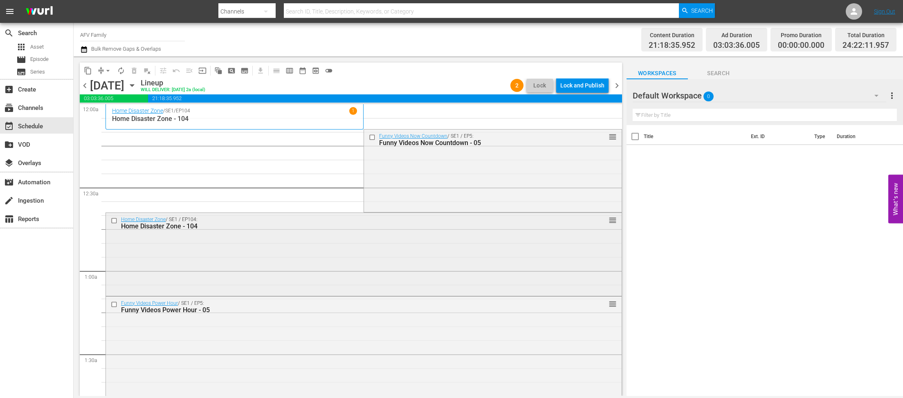
click at [114, 219] on input "checkbox" at bounding box center [115, 220] width 9 height 7
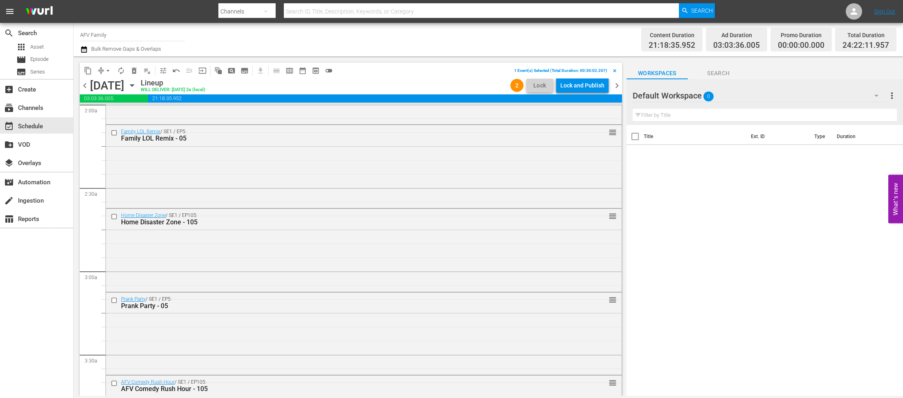
scroll to position [423, 0]
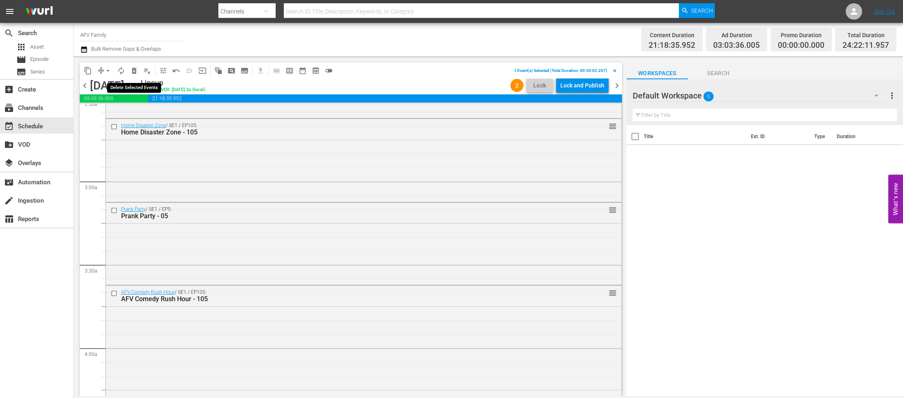
click at [137, 67] on span "delete_forever_outlined" at bounding box center [134, 71] width 8 height 8
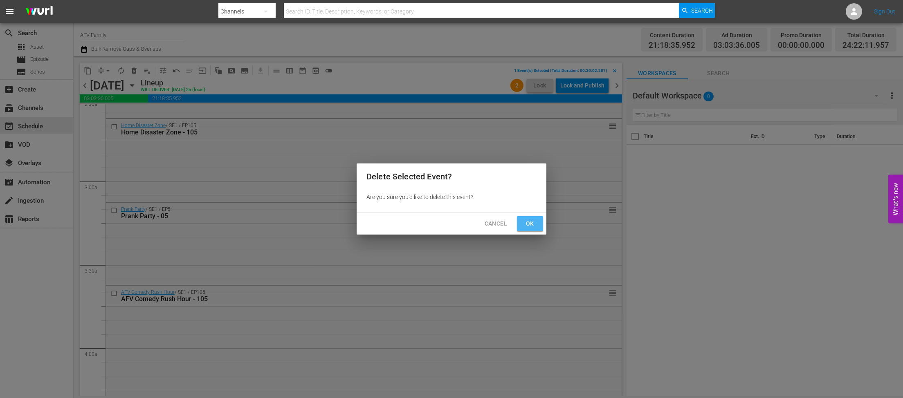
click at [536, 228] on span "Ok" at bounding box center [529, 224] width 13 height 10
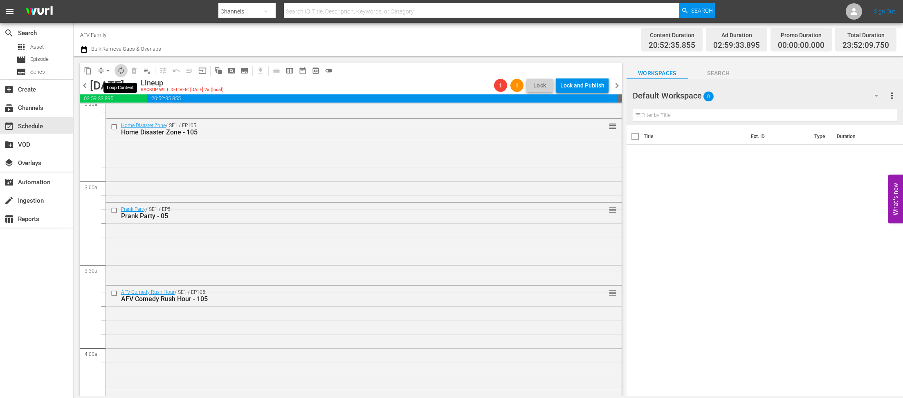
click at [121, 69] on span "autorenew_outlined" at bounding box center [121, 71] width 8 height 8
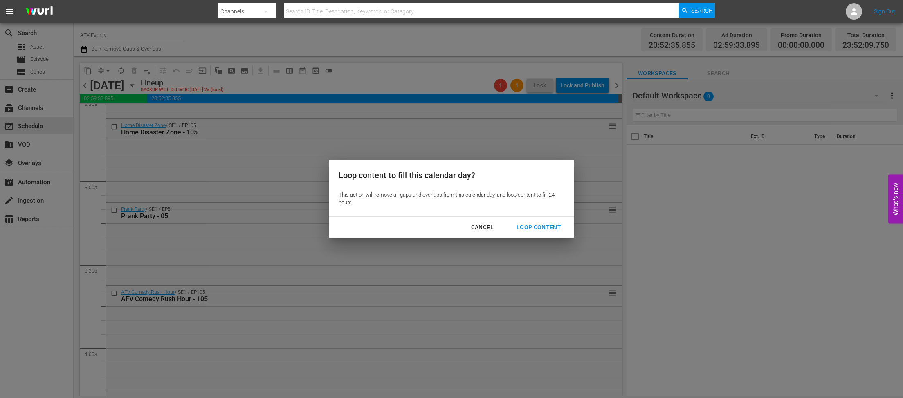
click at [534, 225] on div "Loop Content" at bounding box center [539, 227] width 58 height 10
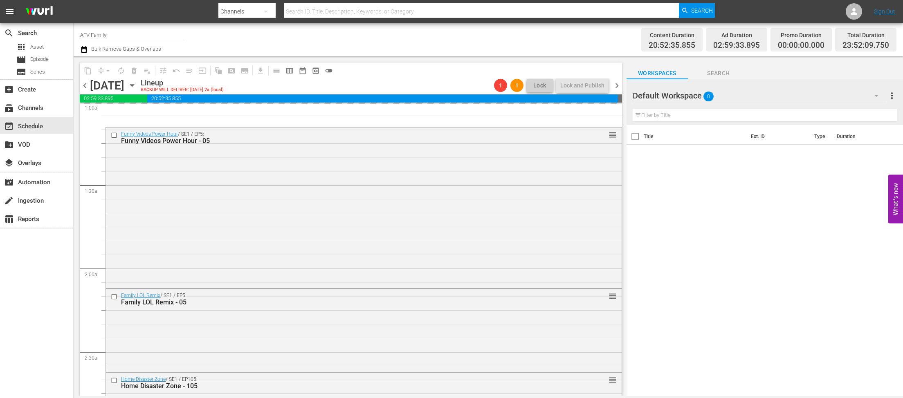
scroll to position [0, 0]
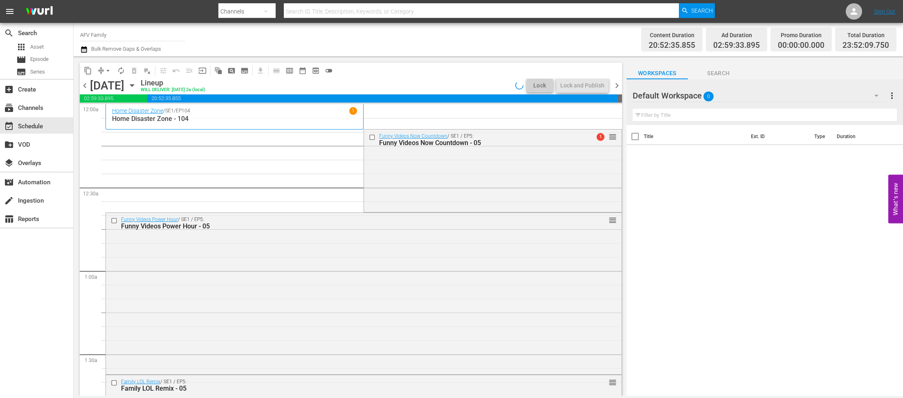
click at [103, 69] on button "arrow_drop_down" at bounding box center [107, 70] width 13 height 13
click at [109, 114] on li "Align to End of Previous Day" at bounding box center [108, 114] width 86 height 13
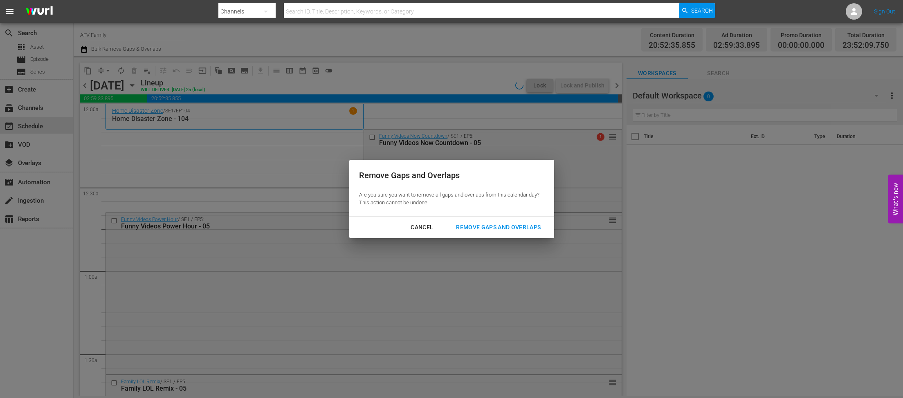
click at [493, 224] on div "Remove Gaps and Overlaps" at bounding box center [498, 227] width 98 height 10
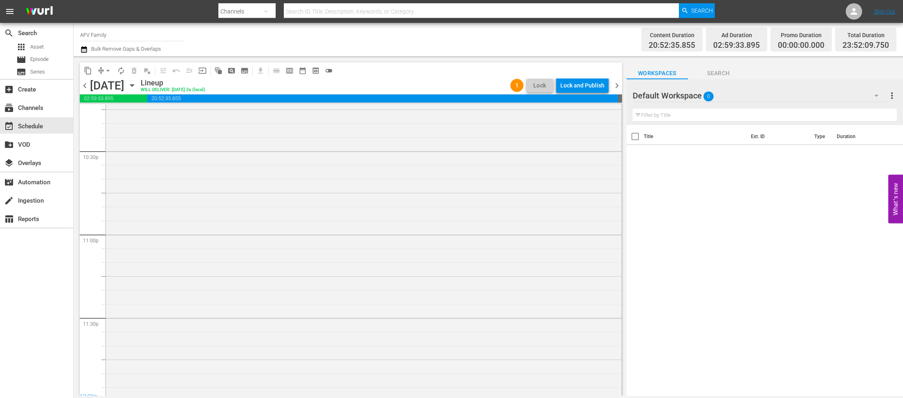
scroll to position [3714, 0]
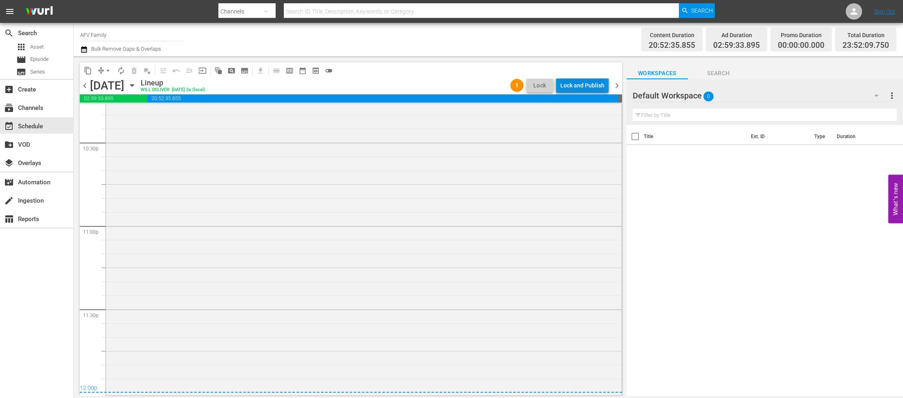
click at [585, 87] on div "Lock and Publish" at bounding box center [582, 85] width 44 height 15
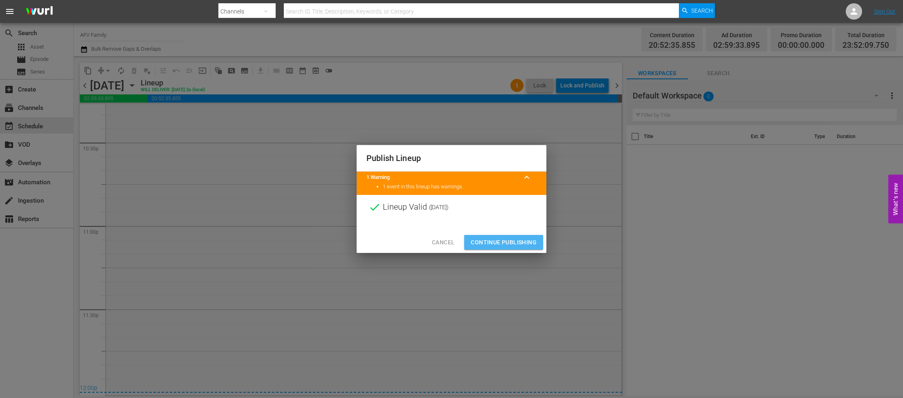
click at [507, 237] on button "Continue Publishing" at bounding box center [503, 242] width 79 height 15
